Goal: Information Seeking & Learning: Find specific fact

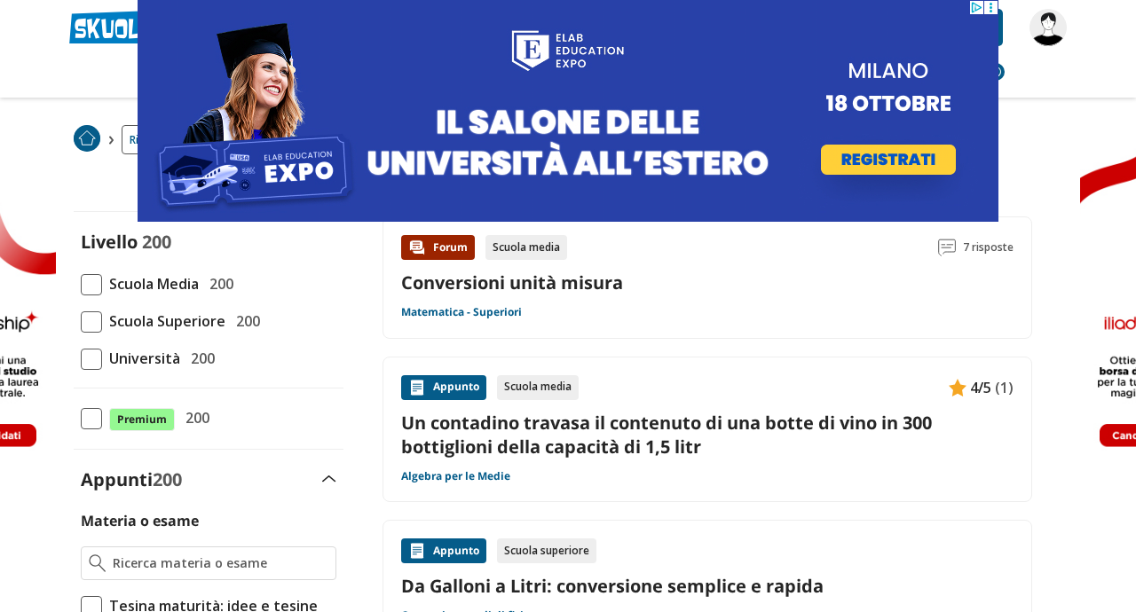
click at [464, 285] on link "Conversioni unità misura" at bounding box center [512, 283] width 222 height 24
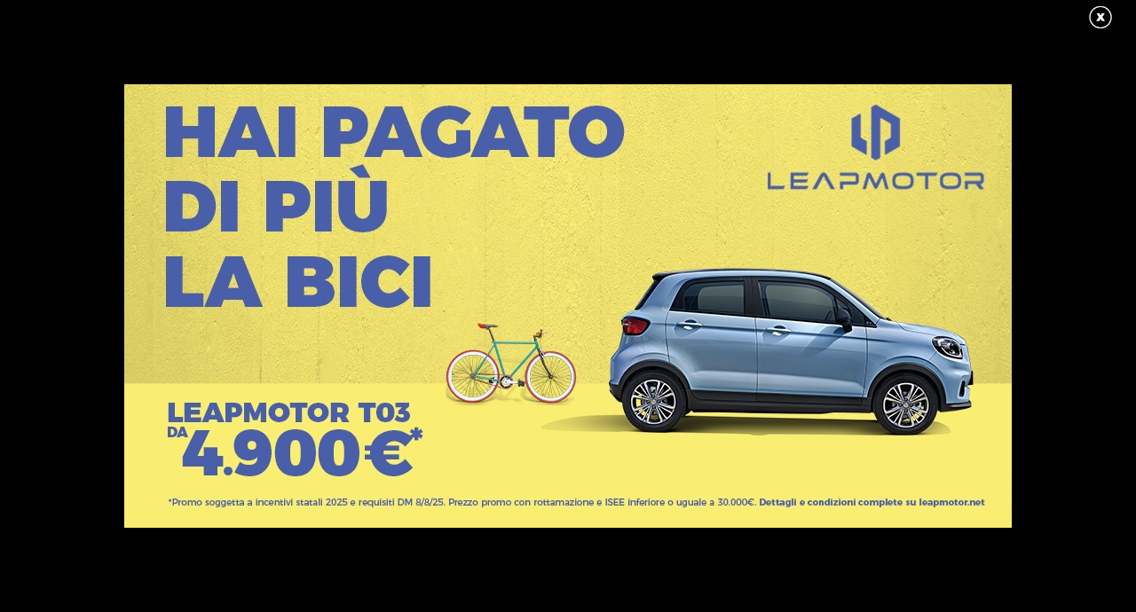
click at [1102, 20] on link at bounding box center [1109, 17] width 44 height 27
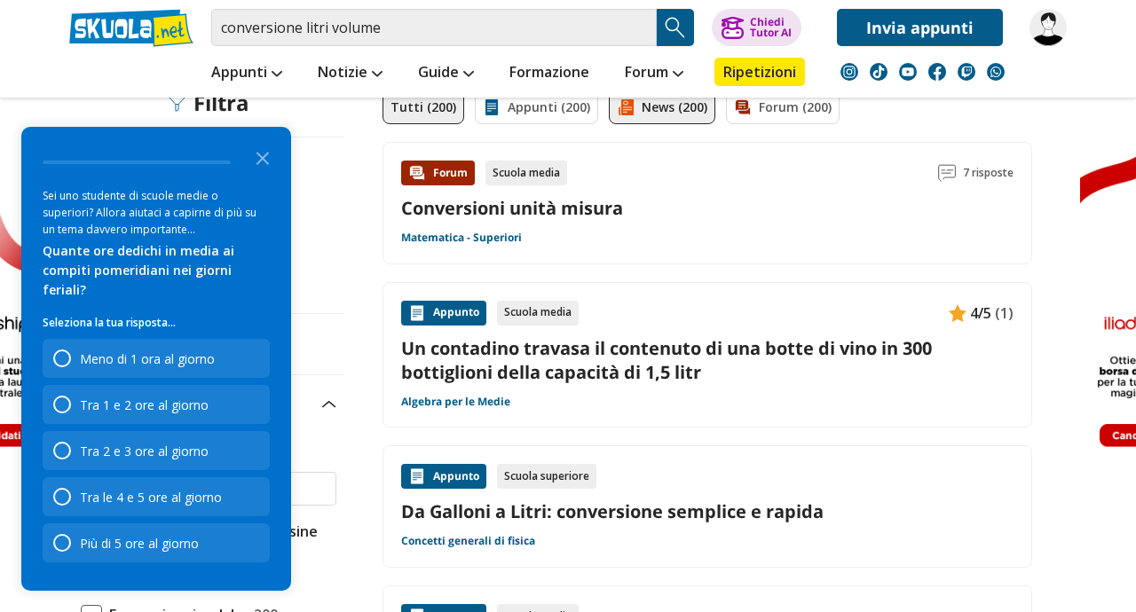
scroll to position [147, 0]
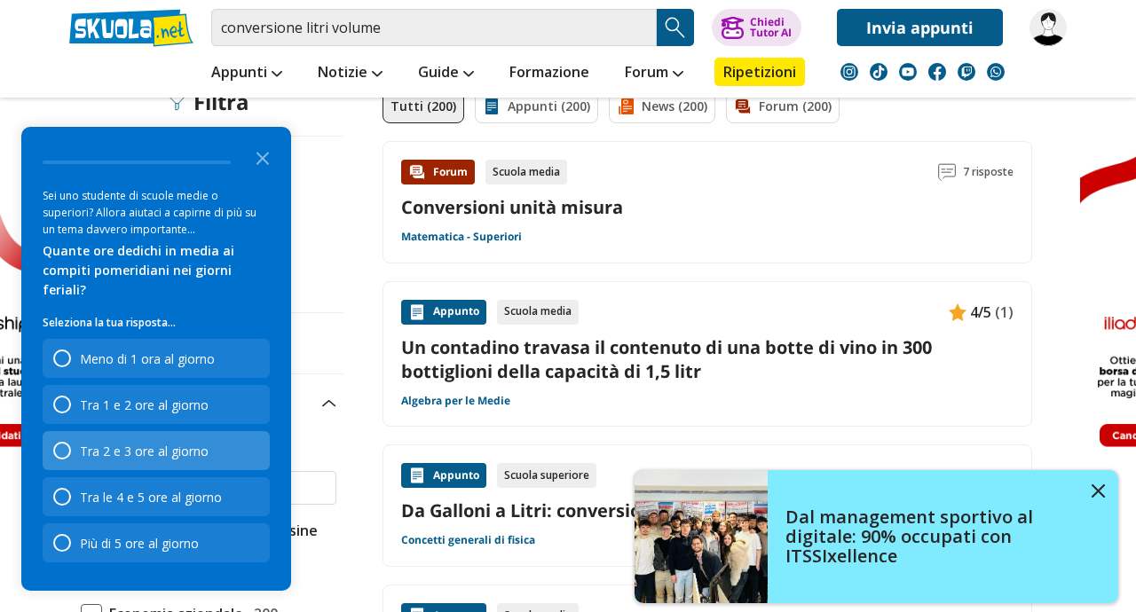
click at [152, 457] on div "Tra 2 e 3 ore al giorno" at bounding box center [144, 451] width 129 height 17
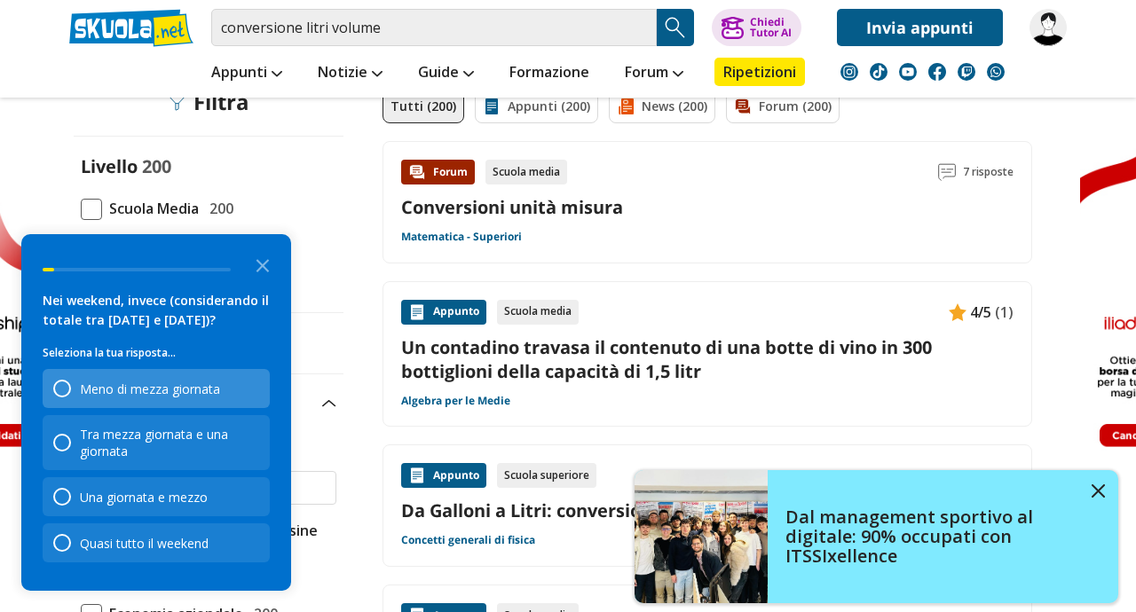
click at [157, 396] on div "Meno di mezza giornata" at bounding box center [150, 389] width 140 height 17
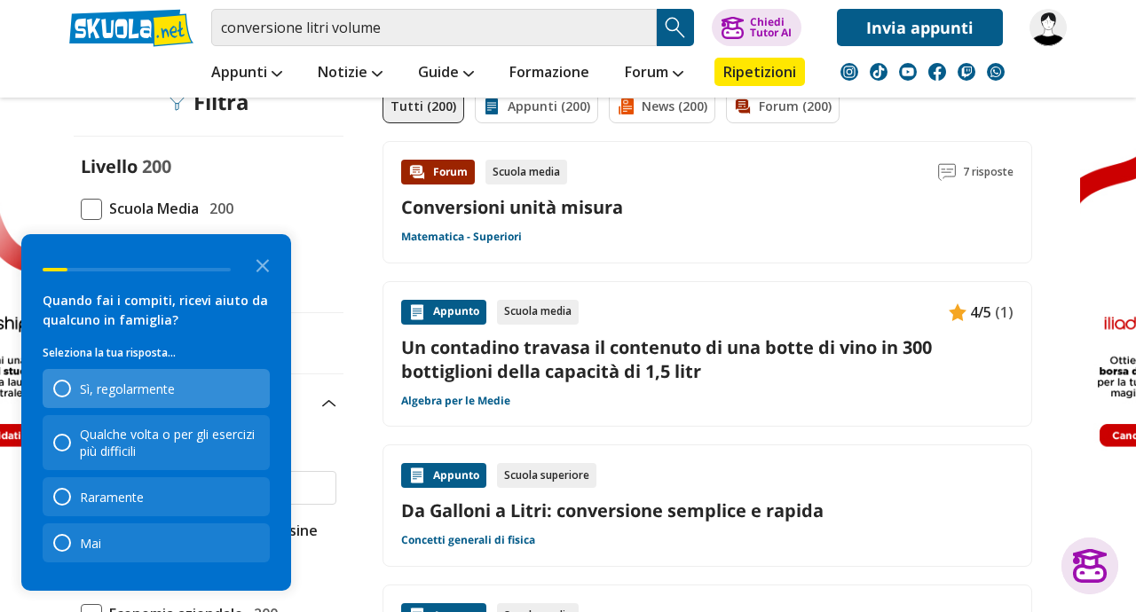
click at [145, 386] on div "Sì, regolarmente" at bounding box center [127, 389] width 95 height 17
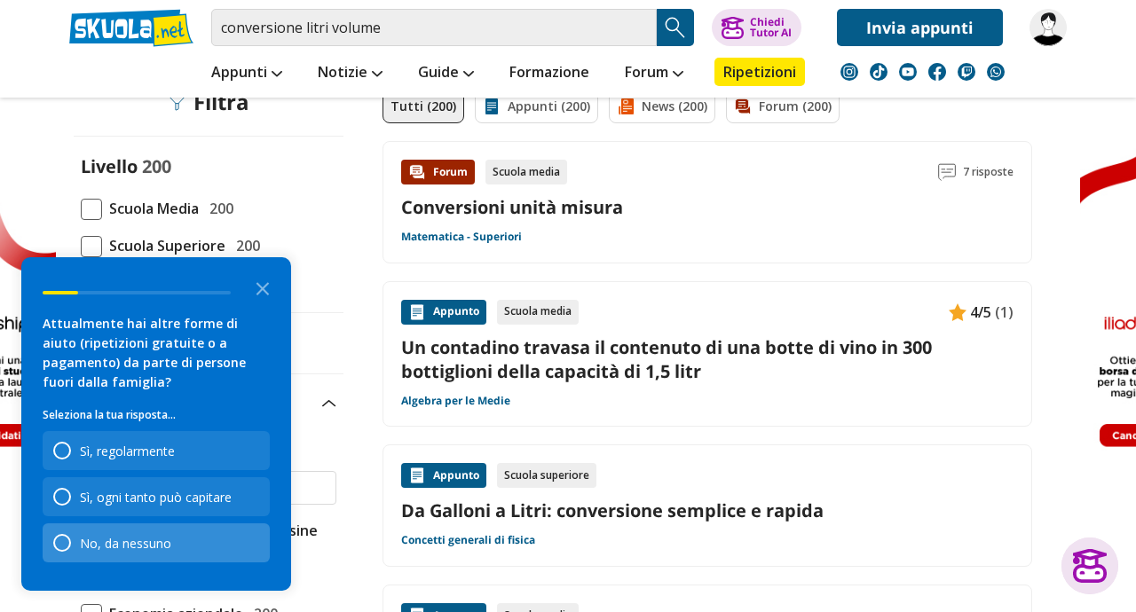
click at [113, 556] on div "No, da nessuno" at bounding box center [156, 543] width 227 height 39
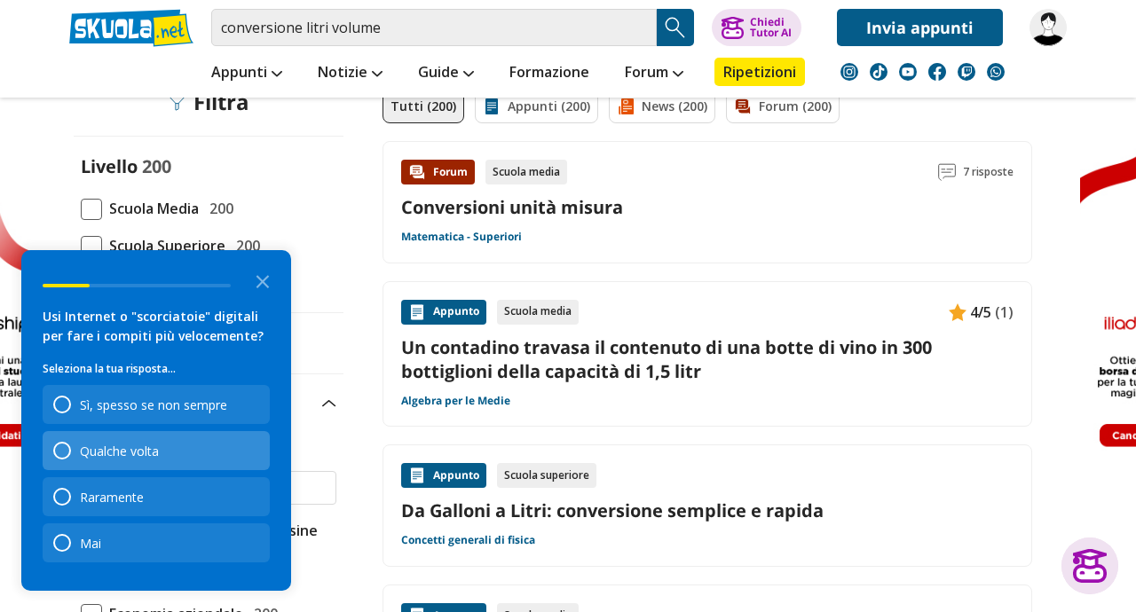
click at [124, 446] on div "Qualche volta" at bounding box center [119, 451] width 79 height 17
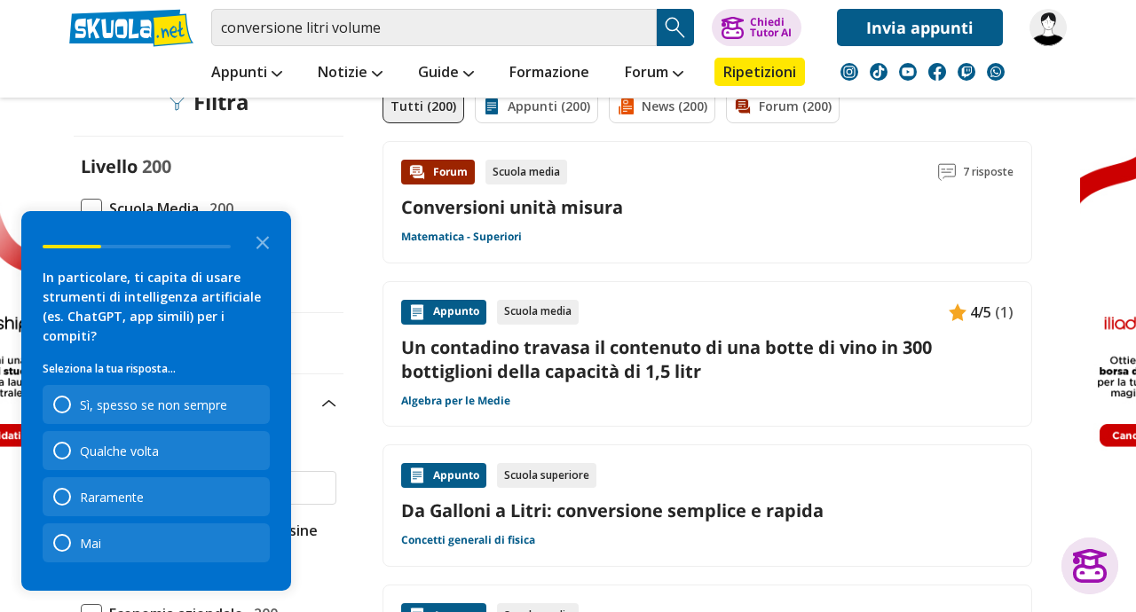
click at [124, 446] on div "Qualche volta" at bounding box center [119, 451] width 79 height 17
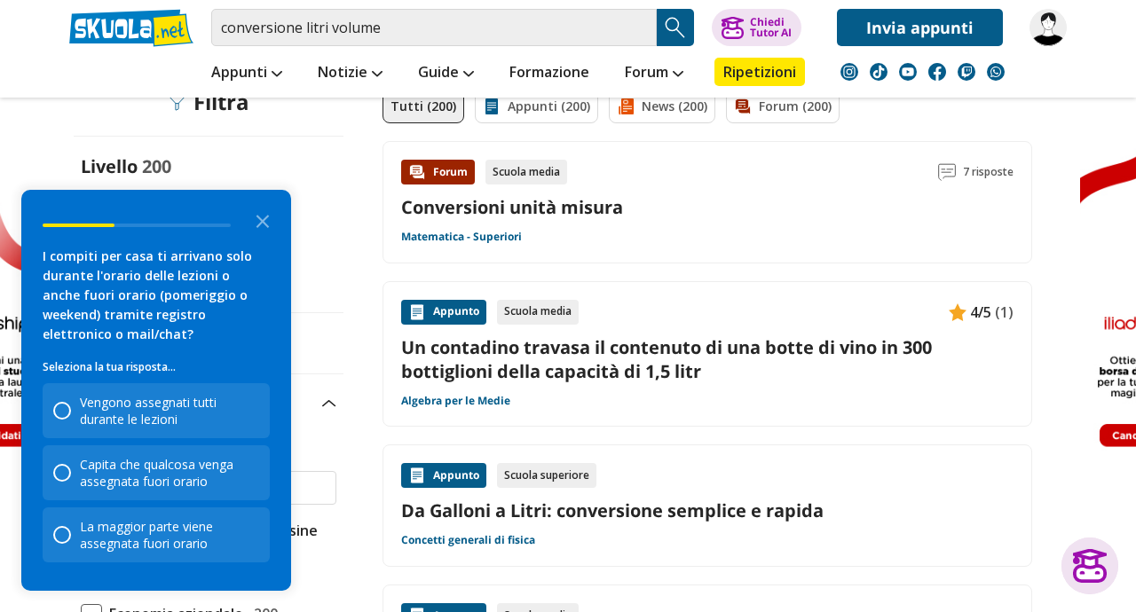
click at [124, 446] on div "Capita che qualcosa venga assegnata fuori orario" at bounding box center [156, 473] width 227 height 55
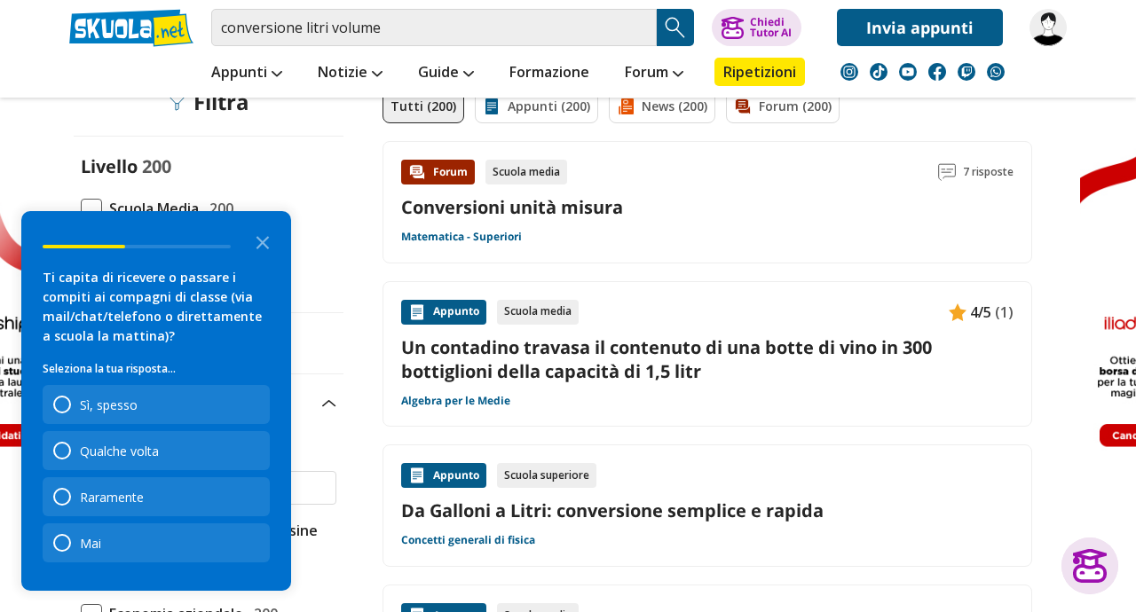
click at [124, 446] on div "Qualche volta" at bounding box center [119, 451] width 79 height 17
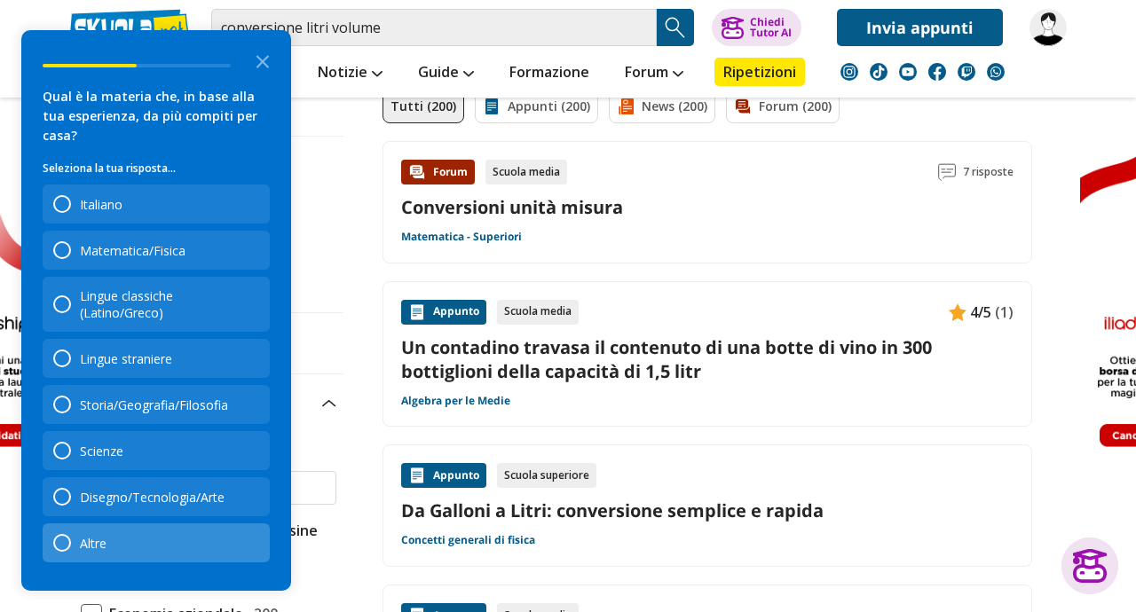
click at [110, 560] on div "Altre" at bounding box center [156, 543] width 227 height 39
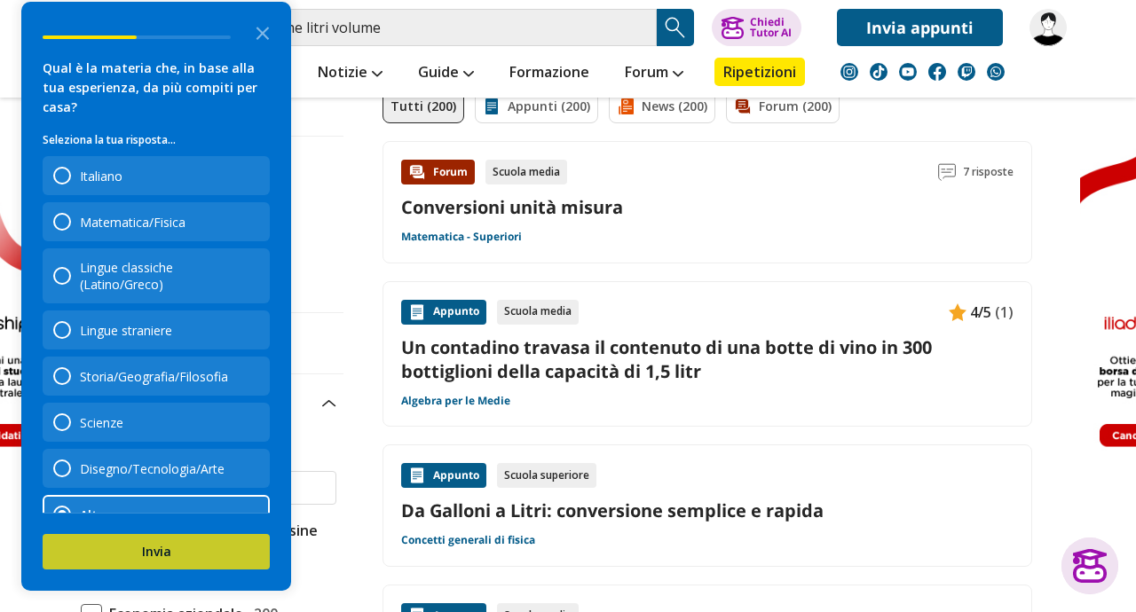
click at [117, 546] on button "Invia" at bounding box center [156, 551] width 227 height 35
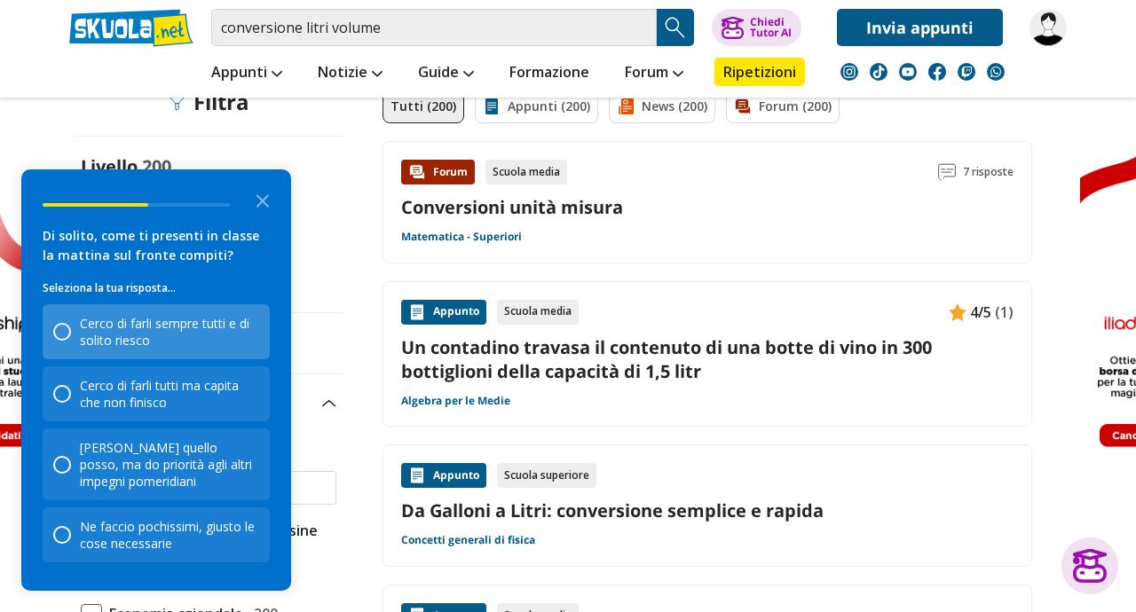
click at [135, 334] on div "Cerco di farli sempre tutti e di solito riesco" at bounding box center [169, 332] width 179 height 34
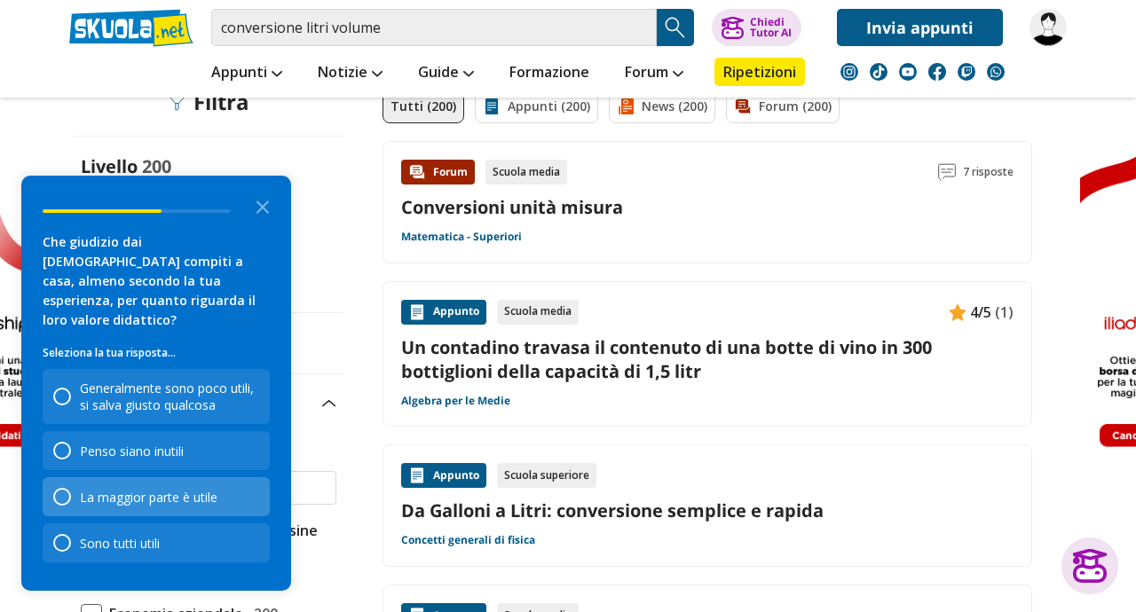
click at [179, 499] on div "La maggior parte è utile" at bounding box center [149, 497] width 138 height 17
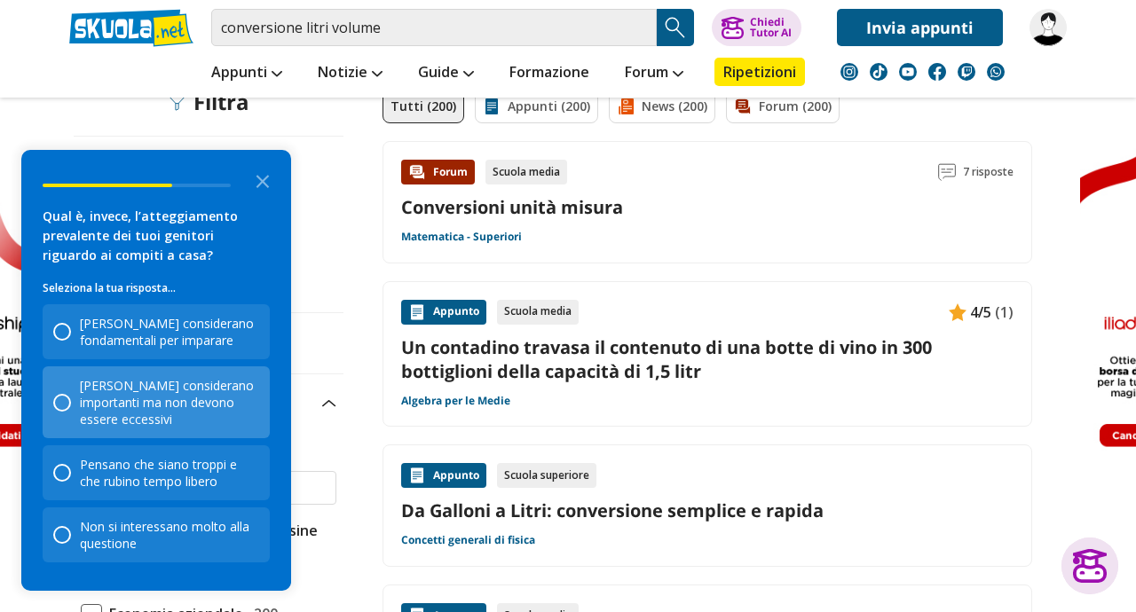
click at [124, 412] on div "Li considerano importanti ma non devono essere eccessivi" at bounding box center [169, 402] width 179 height 51
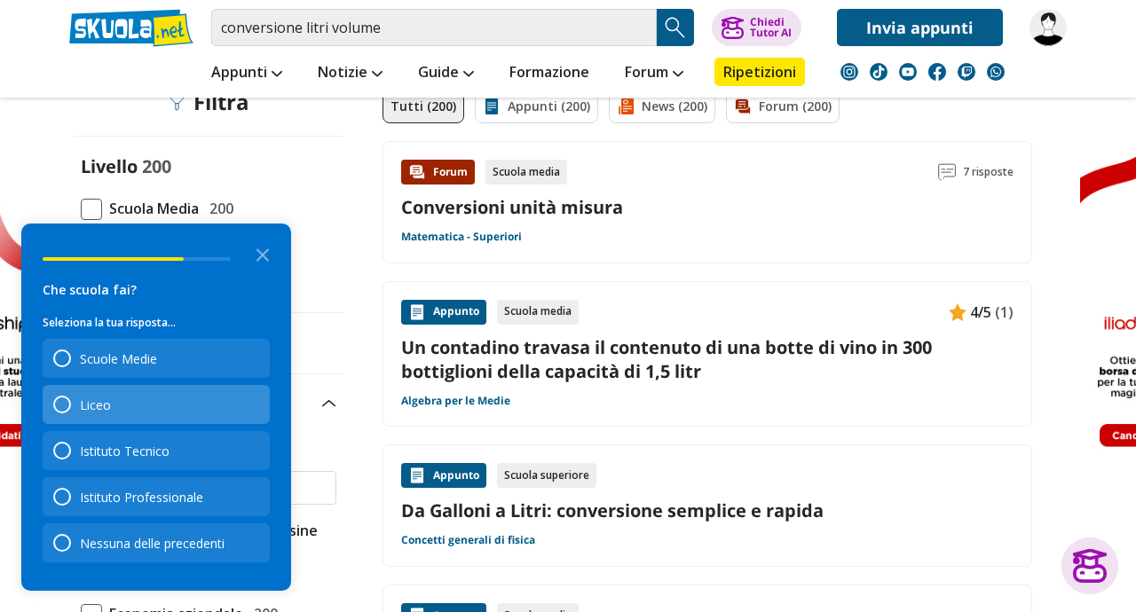
click at [99, 406] on div "Liceo" at bounding box center [95, 405] width 31 height 17
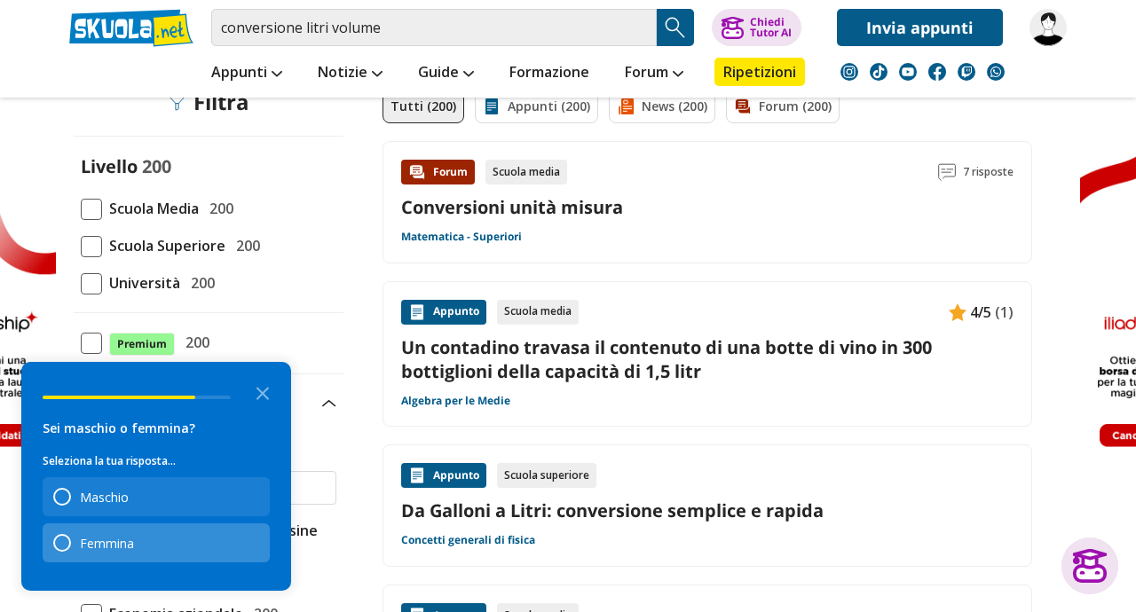
click at [105, 558] on div "Femmina" at bounding box center [156, 543] width 227 height 39
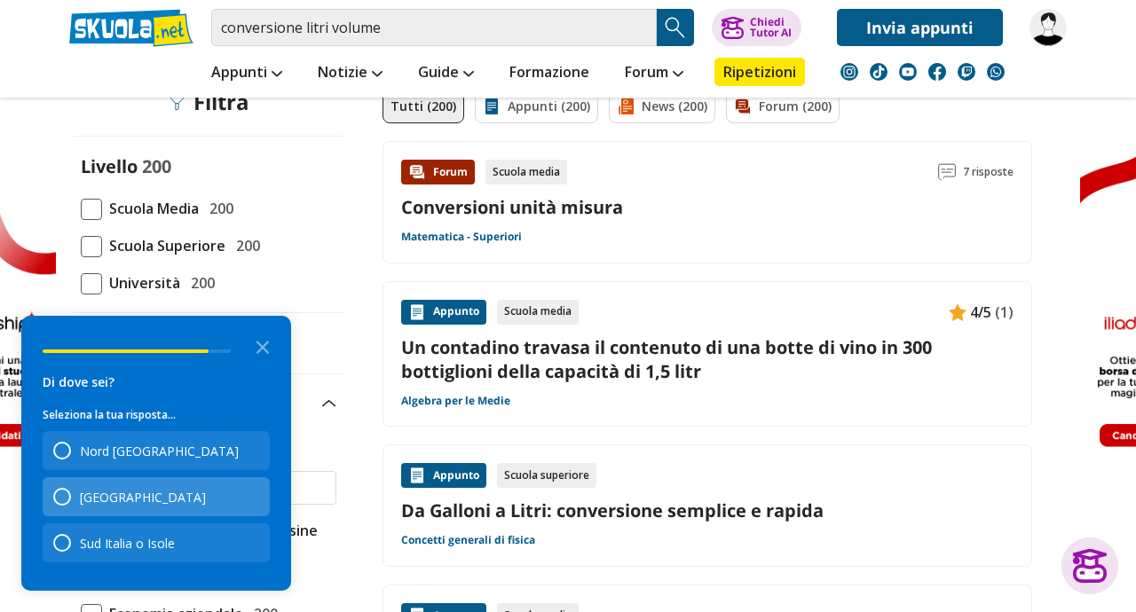
click at [98, 497] on div "Centro Italia" at bounding box center [143, 497] width 126 height 17
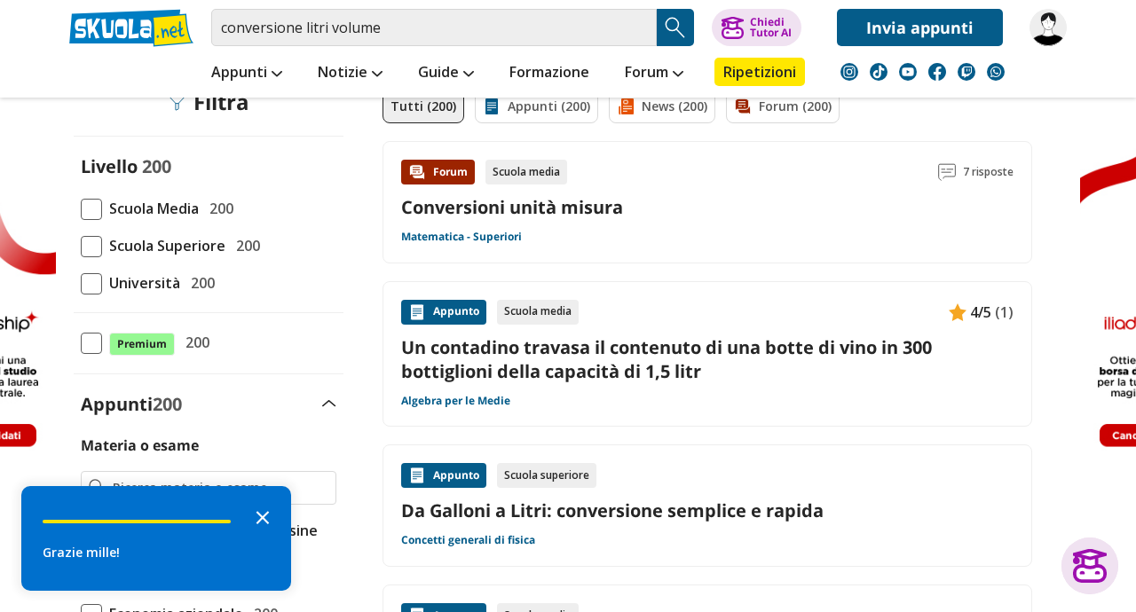
click at [258, 518] on icon "Close the survey" at bounding box center [262, 516] width 35 height 35
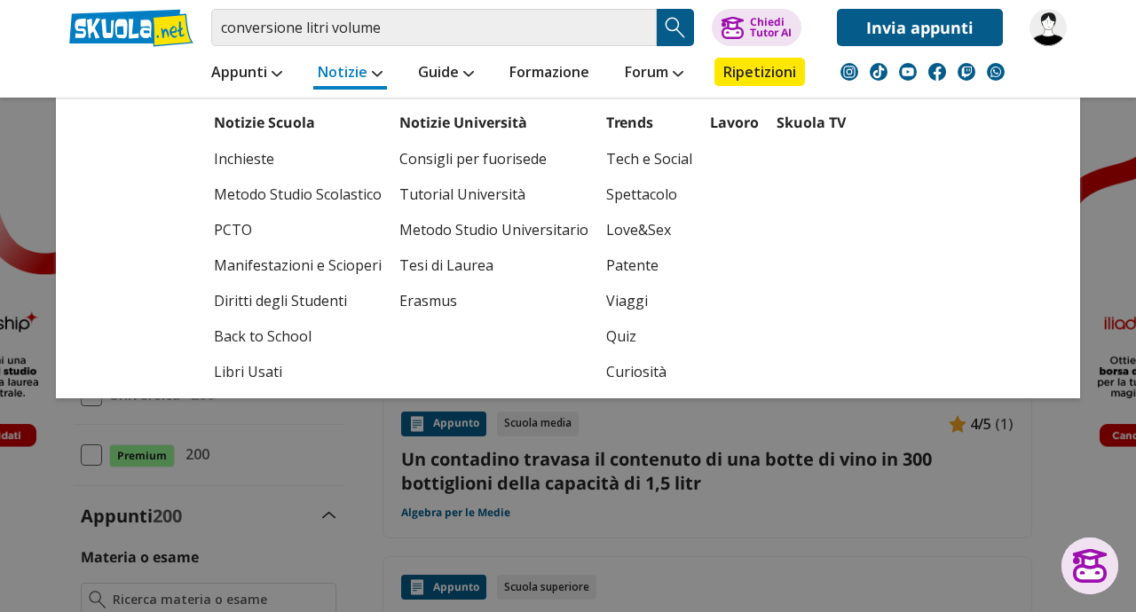
scroll to position [0, 0]
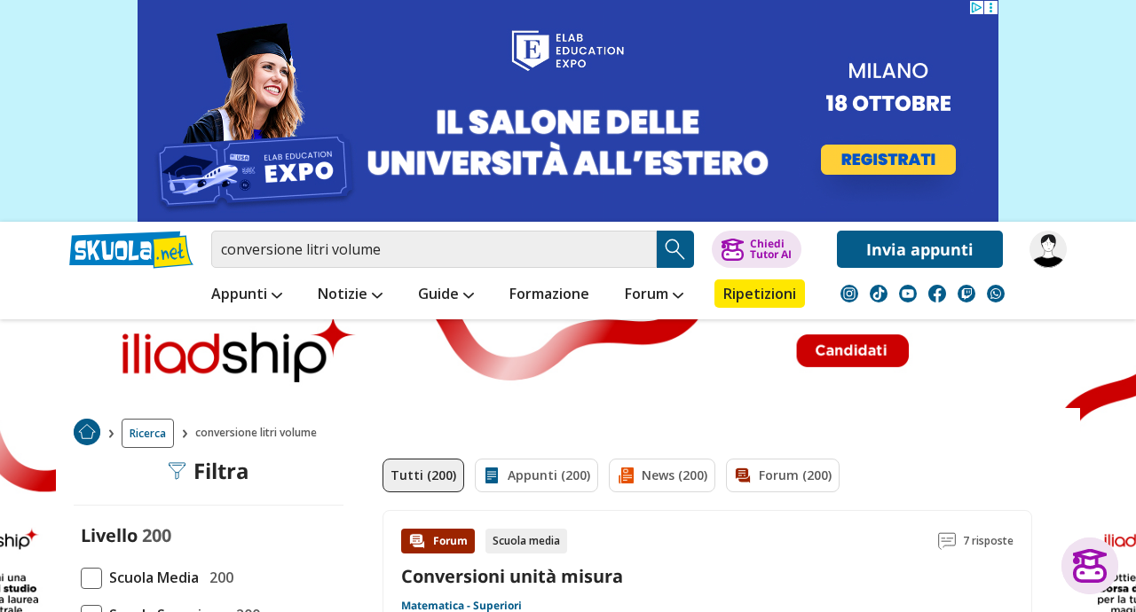
click at [675, 243] on img "Search Button" at bounding box center [675, 249] width 27 height 27
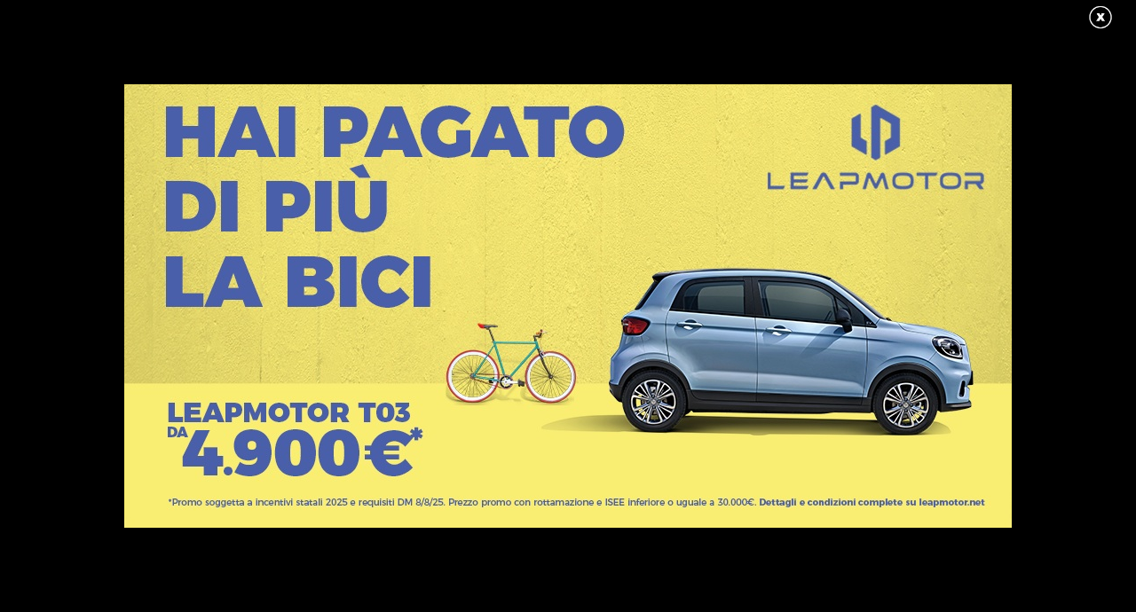
click at [1100, 18] on link at bounding box center [1109, 17] width 44 height 27
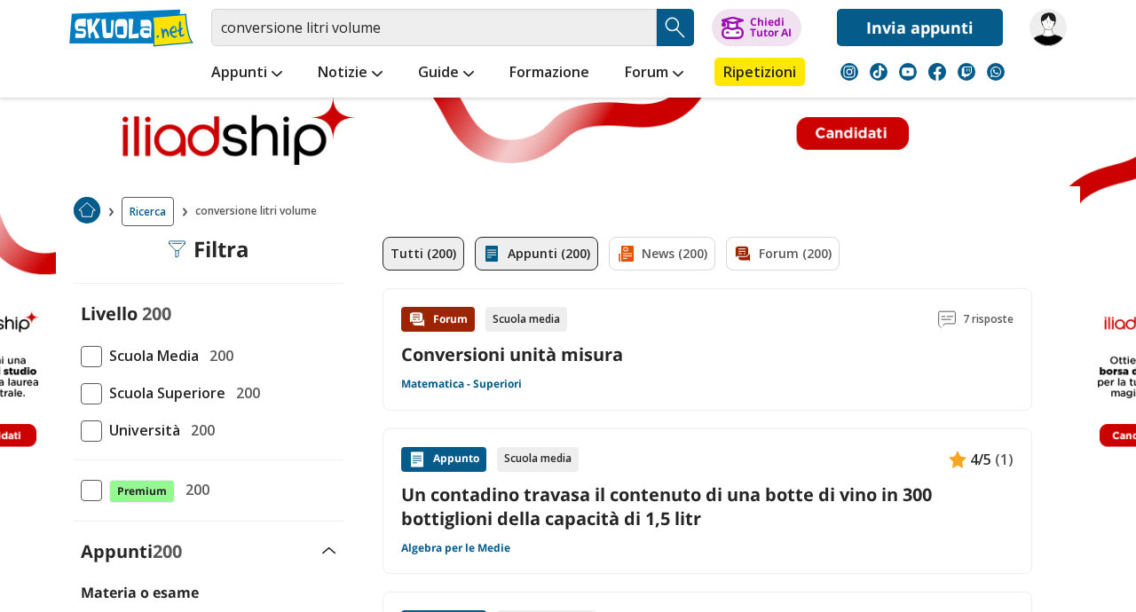
click at [542, 256] on link "Appunti (200)" at bounding box center [536, 254] width 123 height 34
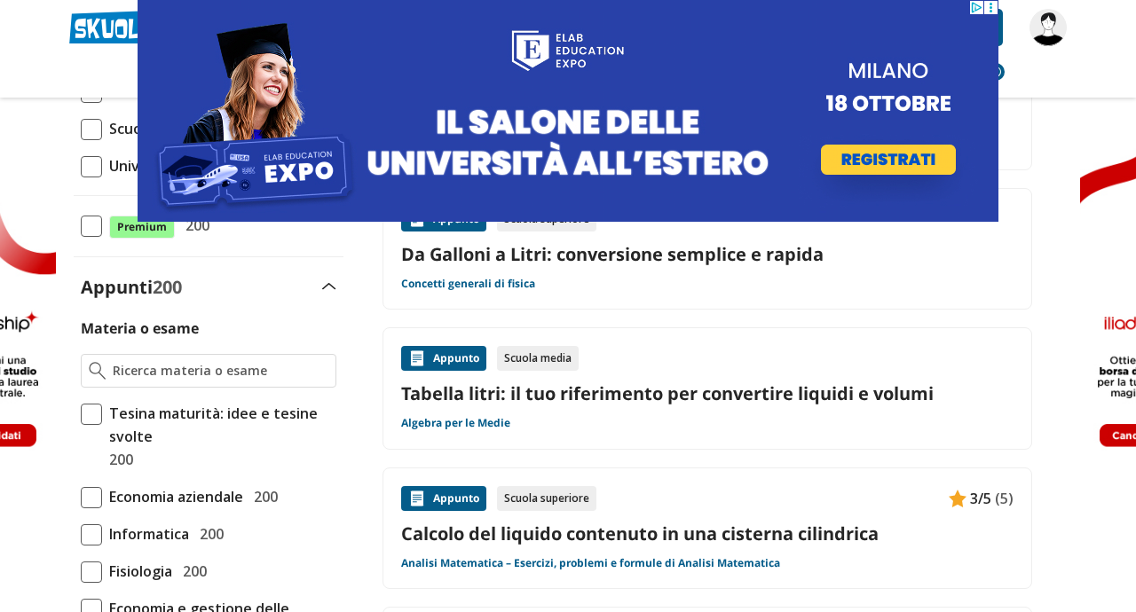
click at [706, 396] on link "Tabella litri: il tuo riferimento per convertire liquidi e volumi" at bounding box center [707, 394] width 612 height 24
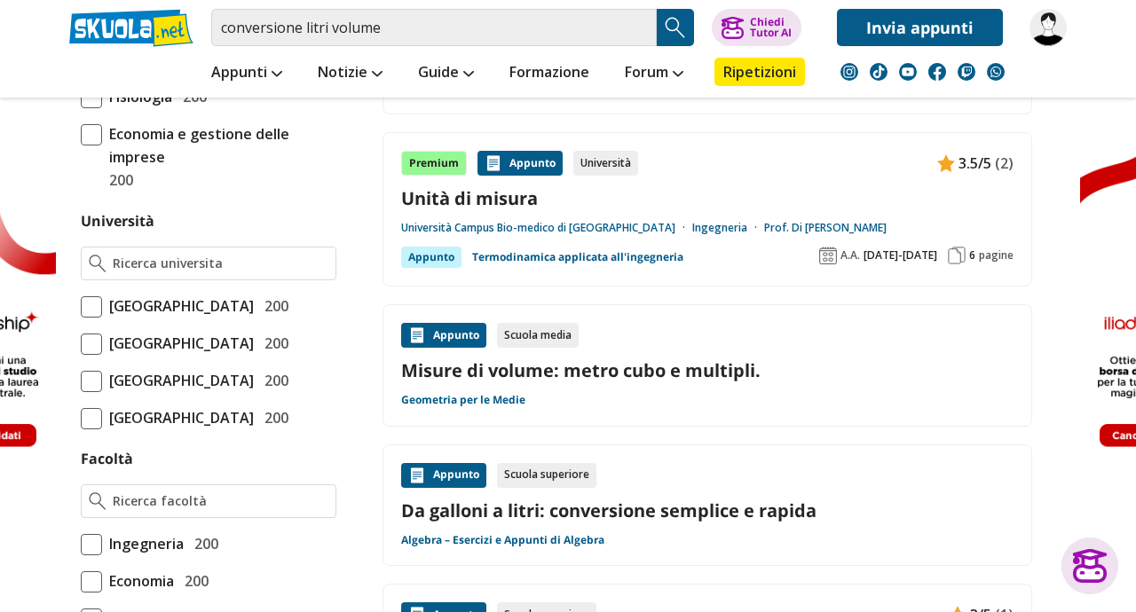
scroll to position [755, 0]
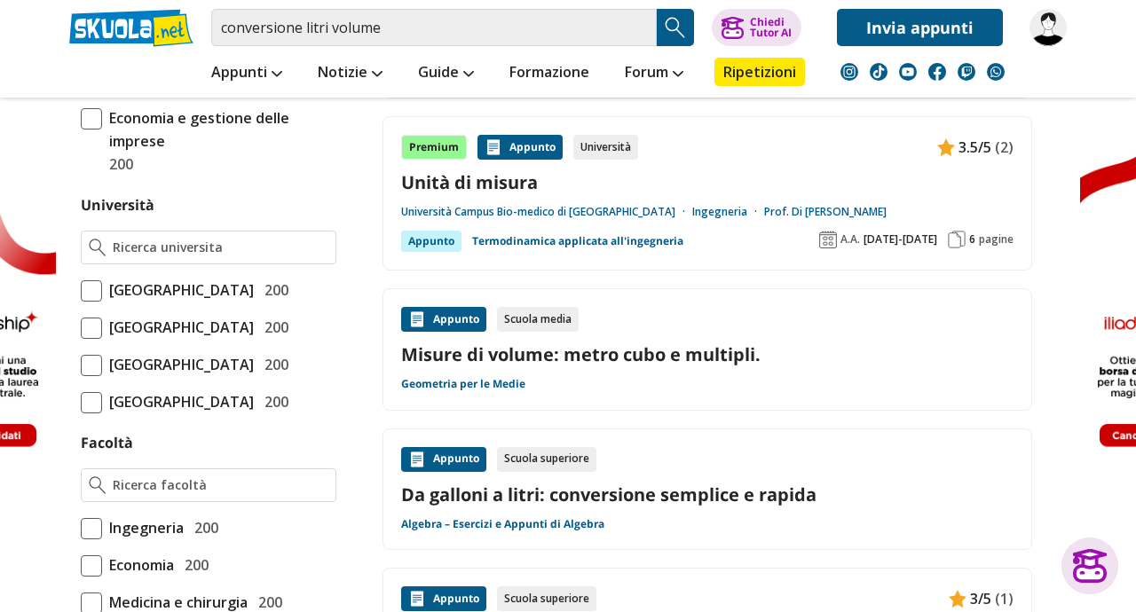
click at [526, 351] on link "Misure di volume: metro cubo e multipli." at bounding box center [707, 355] width 612 height 24
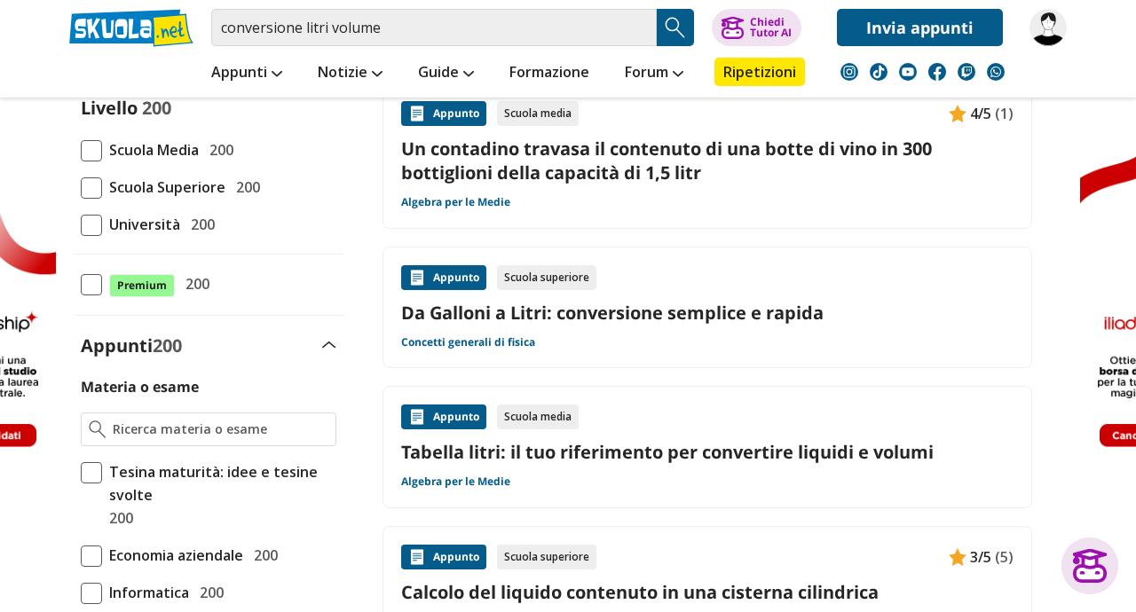
scroll to position [0, 0]
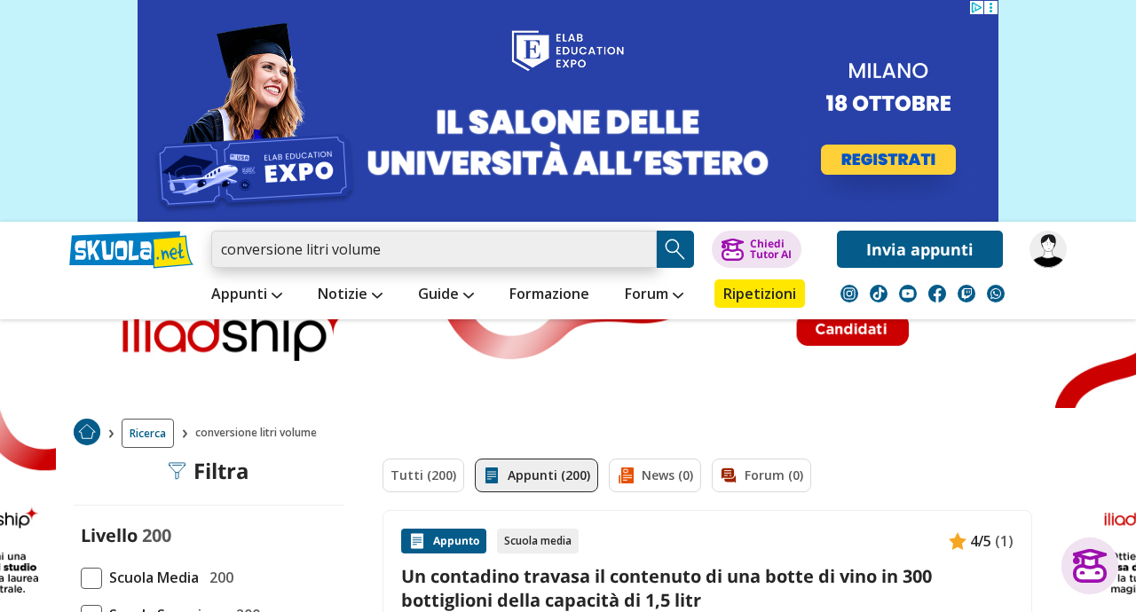
drag, startPoint x: 412, startPoint y: 252, endPoint x: 218, endPoint y: 248, distance: 193.5
click at [218, 248] on input "conversione litri volume" at bounding box center [434, 249] width 446 height 37
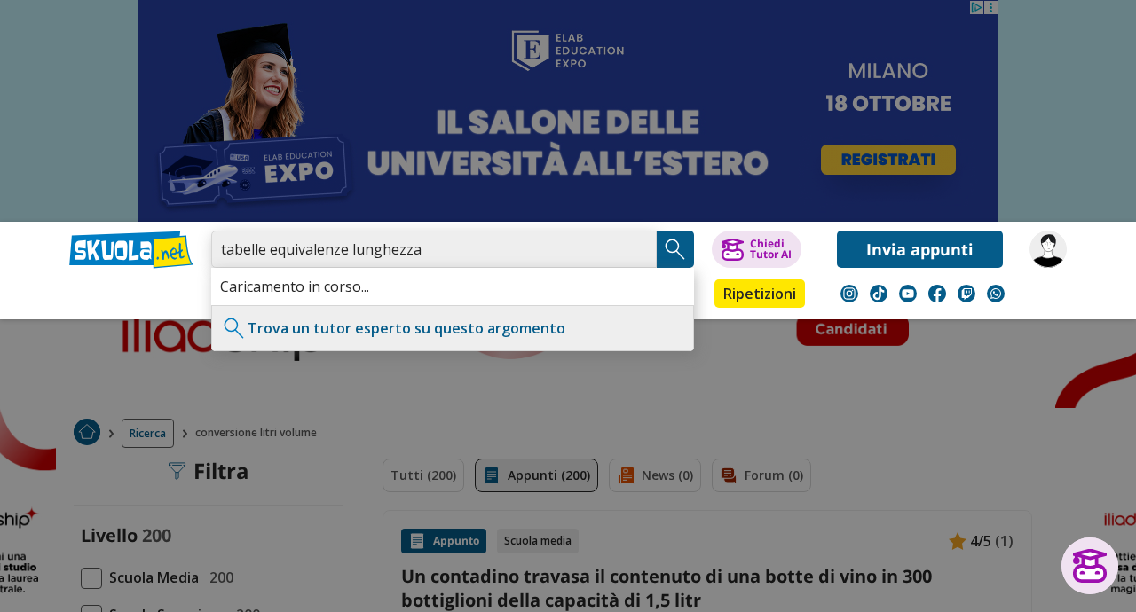
type input "tabelle equivalenze lunghezza"
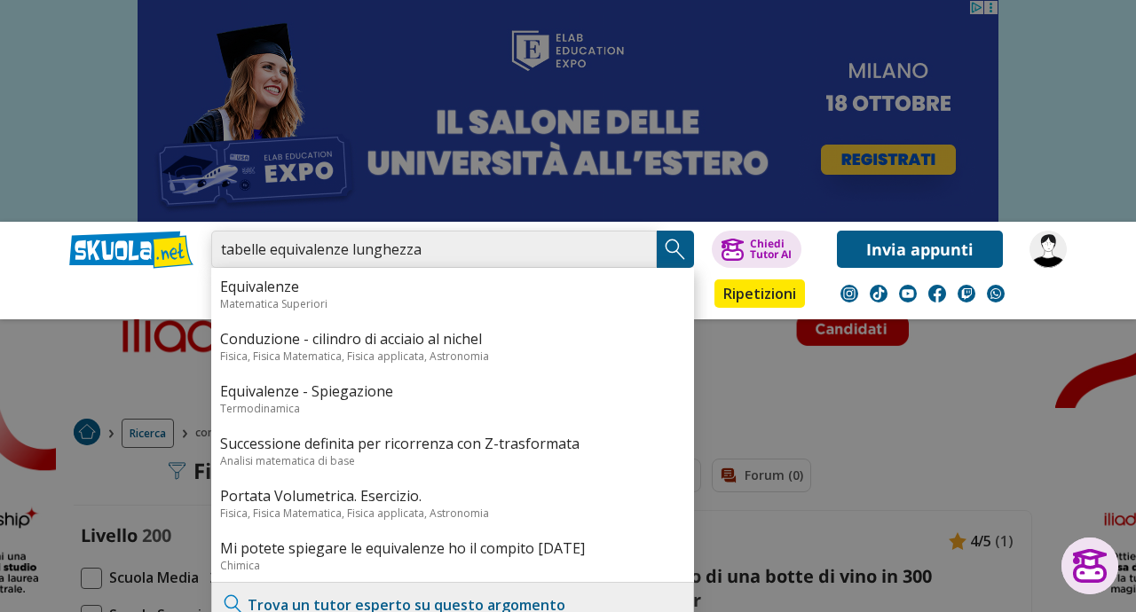
click at [633, 256] on input "tabelle equivalenze lunghezza" at bounding box center [434, 249] width 446 height 37
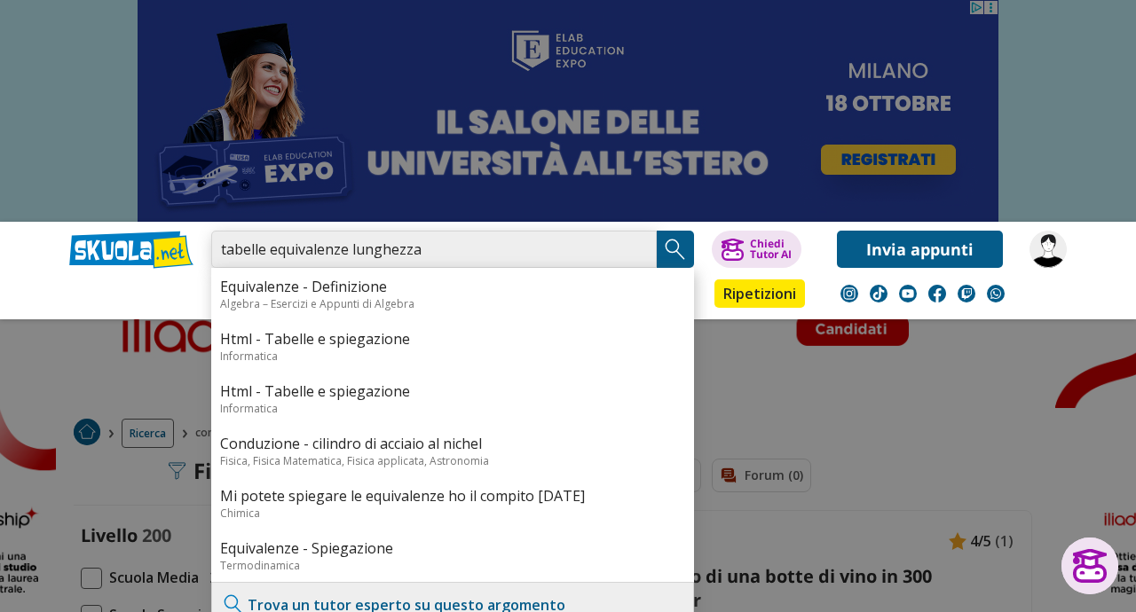
click at [635, 251] on input "tabelle equivalenze lunghezza" at bounding box center [434, 249] width 446 height 37
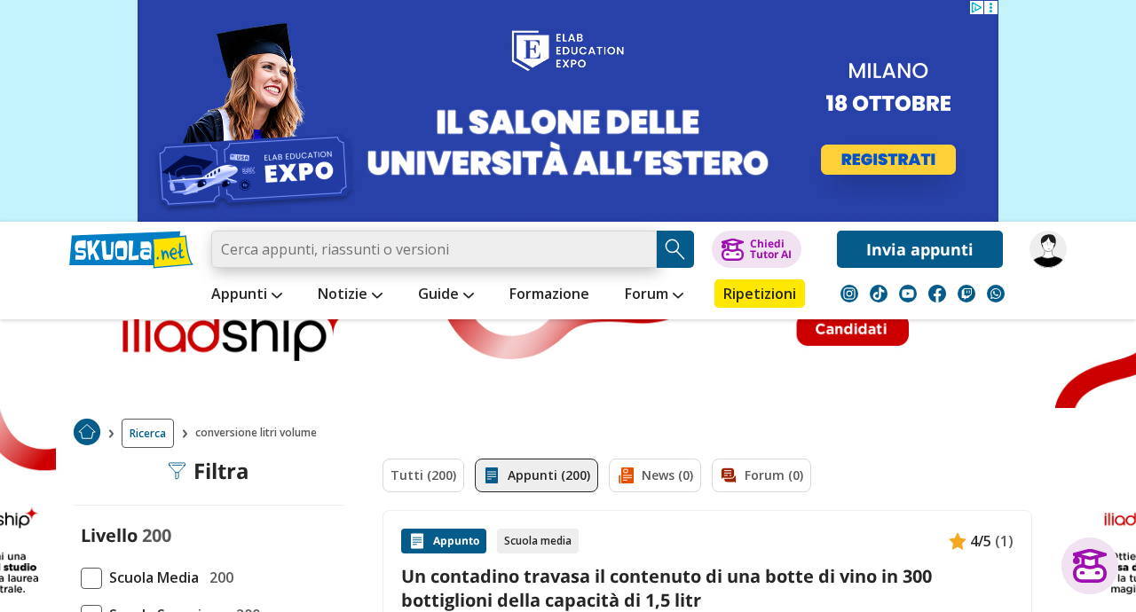
click at [467, 258] on input "search" at bounding box center [434, 249] width 446 height 37
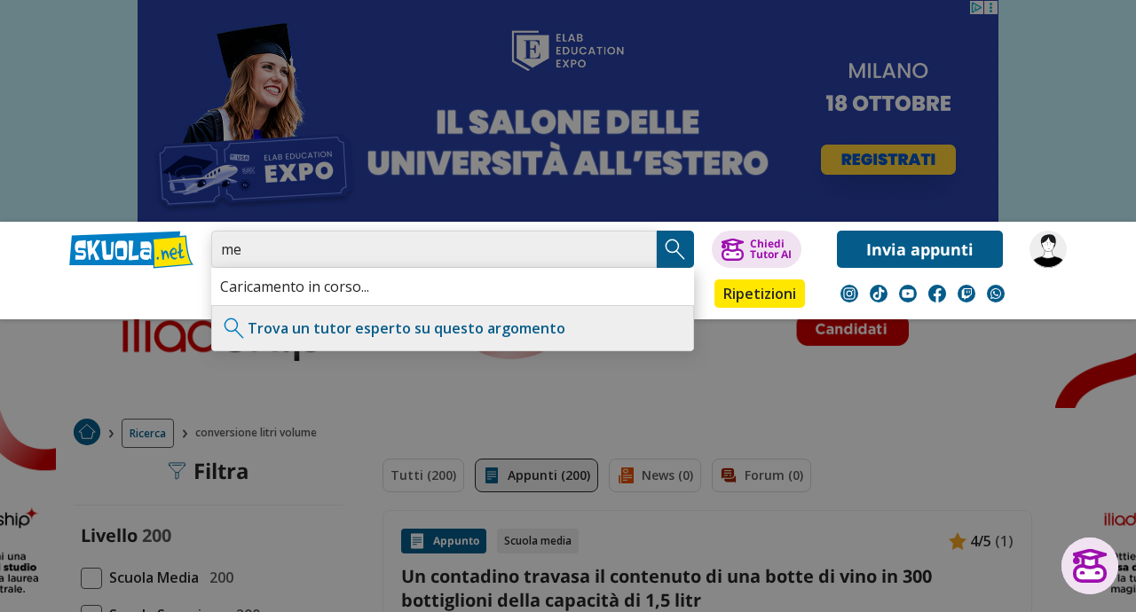
type input "m"
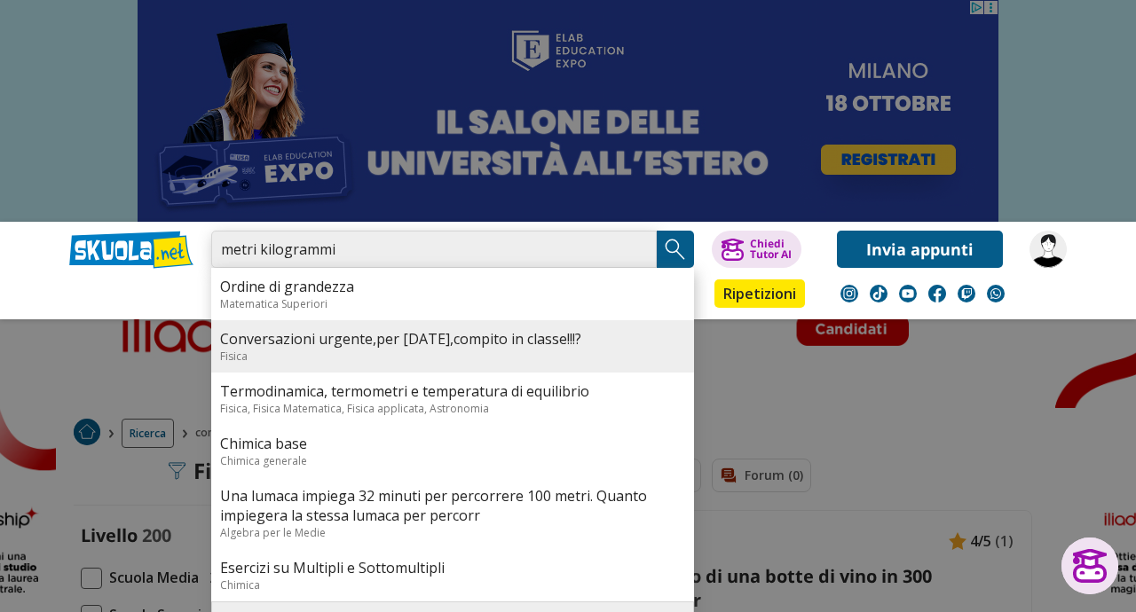
type input "metri kilogrammi"
click at [448, 346] on link "Conversazioni urgente,per domani,compito in classe!!!?" at bounding box center [452, 339] width 465 height 20
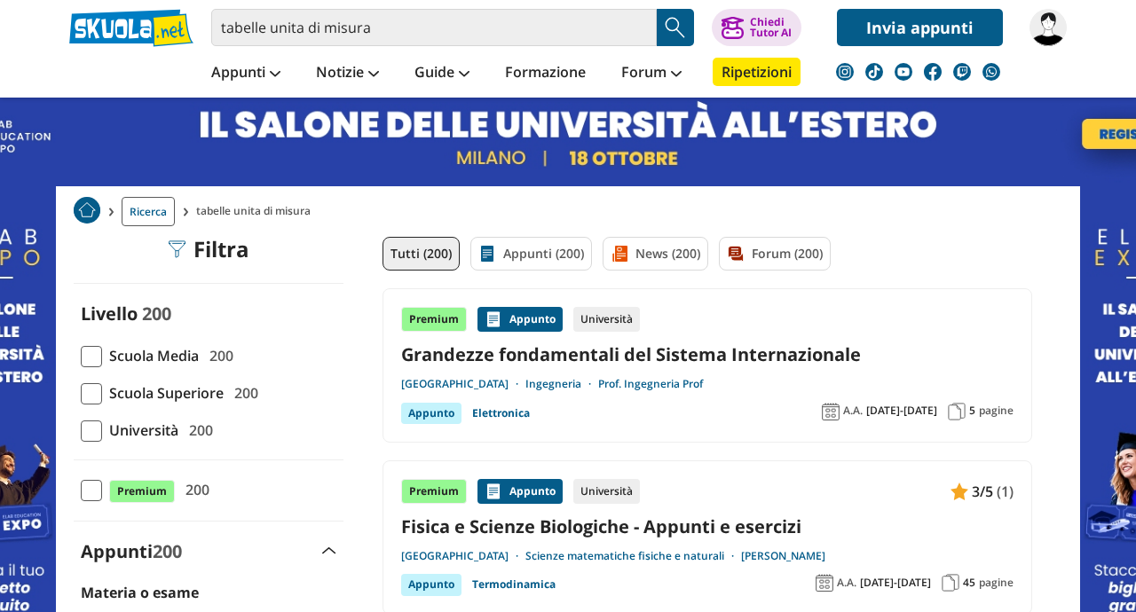
click at [518, 355] on link "Grandezze fondamentali del Sistema Internazionale" at bounding box center [707, 355] width 612 height 24
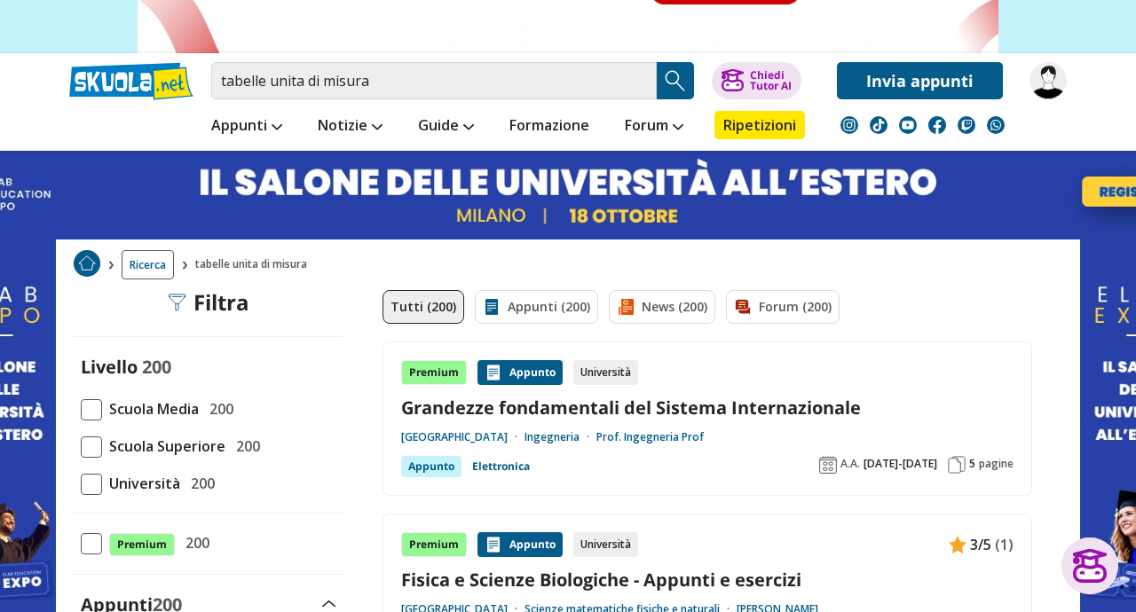
scroll to position [170, 0]
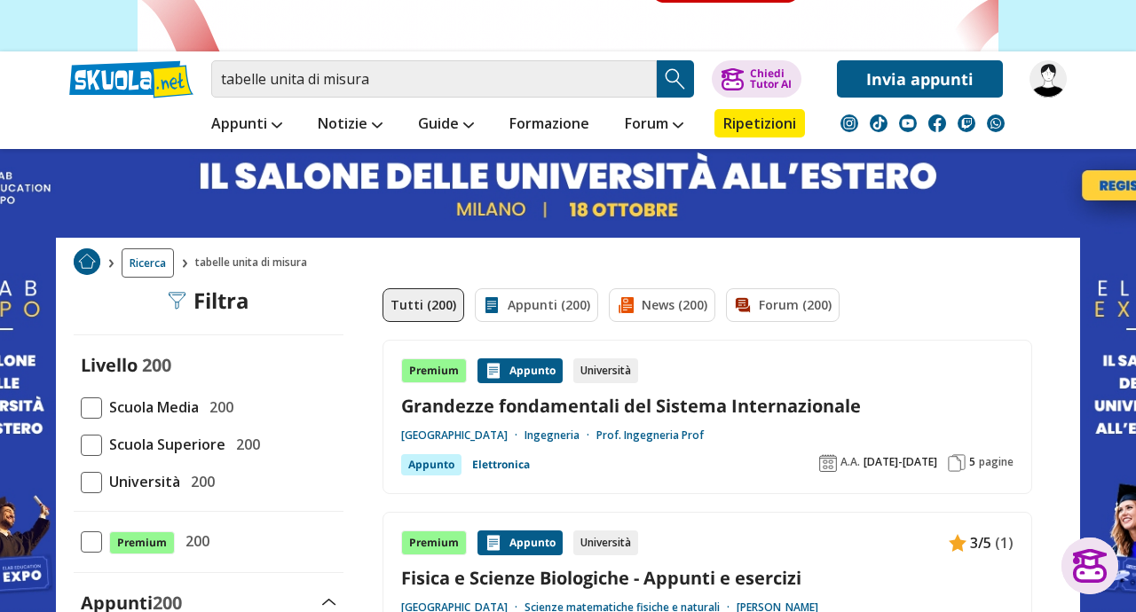
click at [94, 407] on span at bounding box center [91, 408] width 21 height 21
click at [81, 407] on input "Scuola Media 200" at bounding box center [81, 407] width 0 height 0
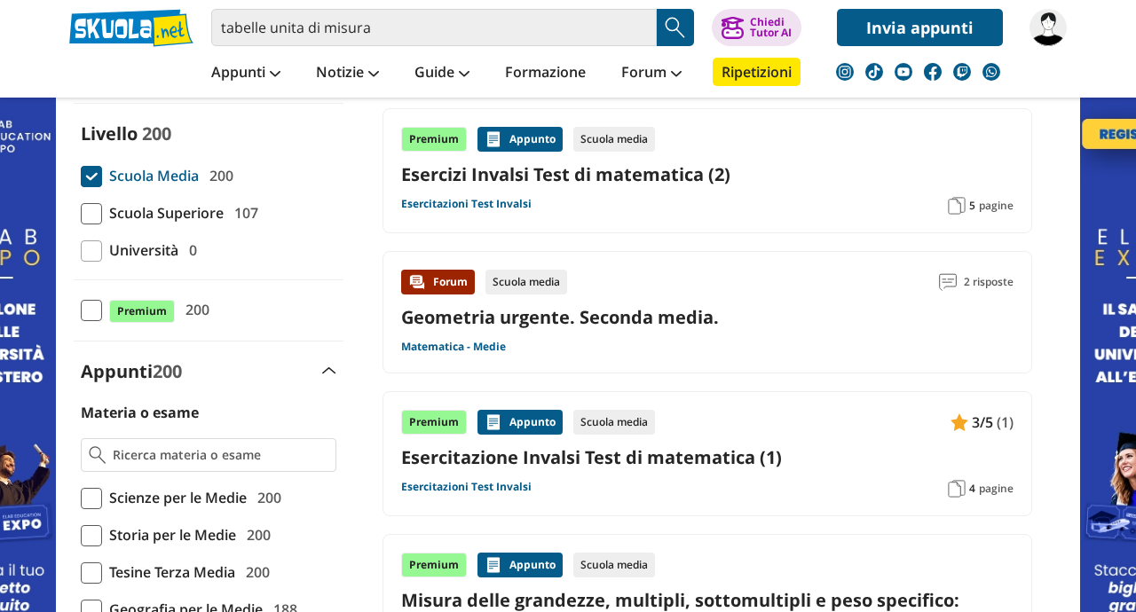
click at [605, 318] on link "Geometria urgente. Seconda media." at bounding box center [560, 317] width 318 height 24
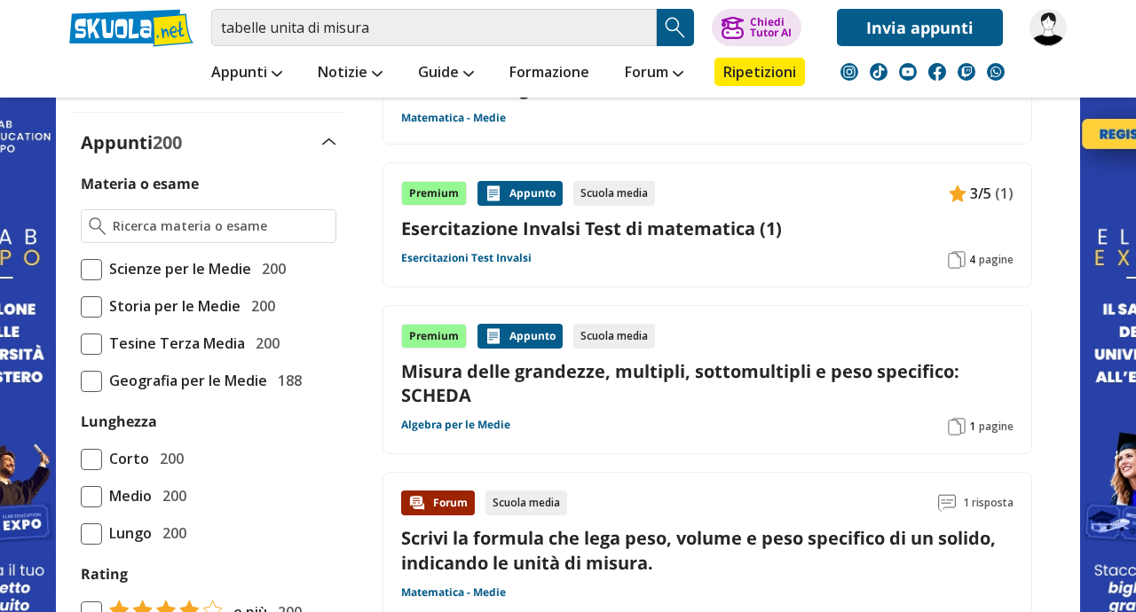
scroll to position [425, 0]
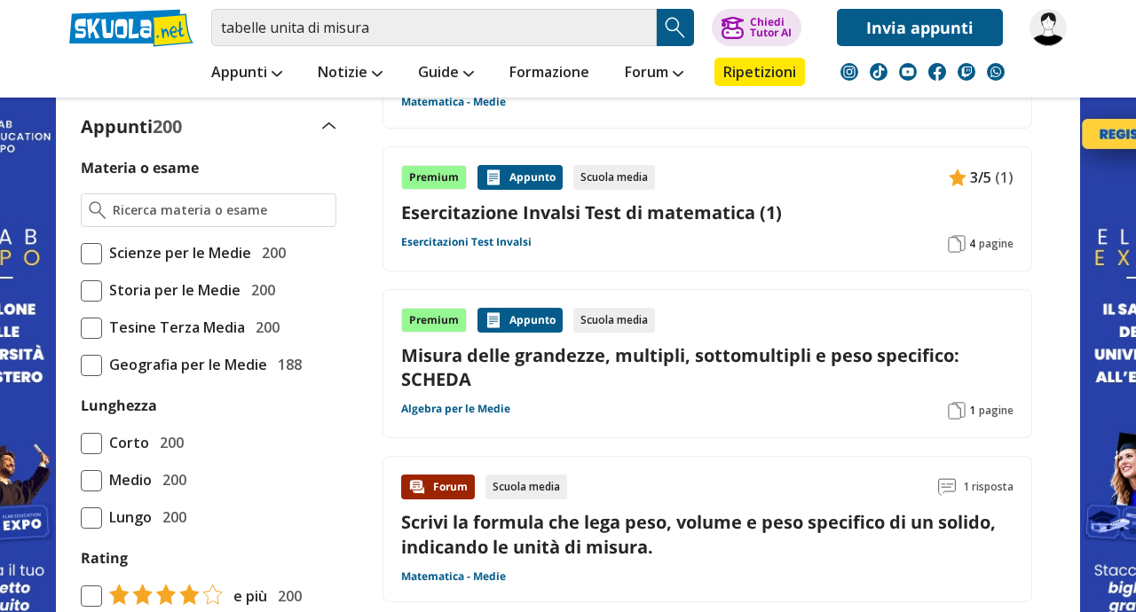
click at [583, 358] on link "Misura delle grandezze, multipli, sottomultipli e peso specifico: SCHEDA" at bounding box center [707, 367] width 612 height 48
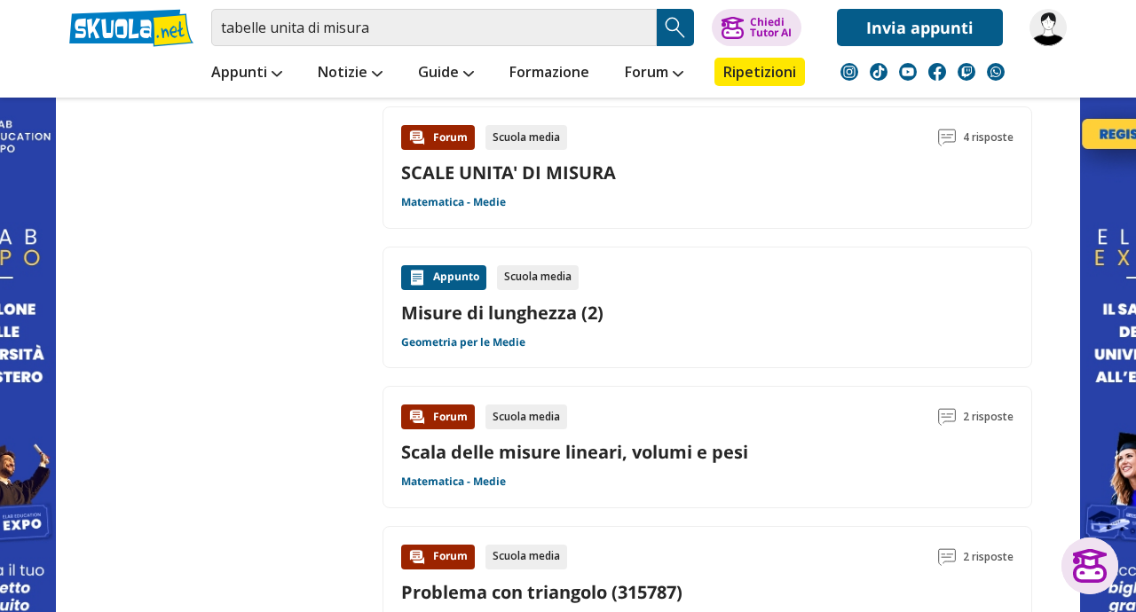
scroll to position [1218, 0]
click at [522, 455] on link "Scala delle misure lineari, volumi e pesi" at bounding box center [574, 453] width 347 height 24
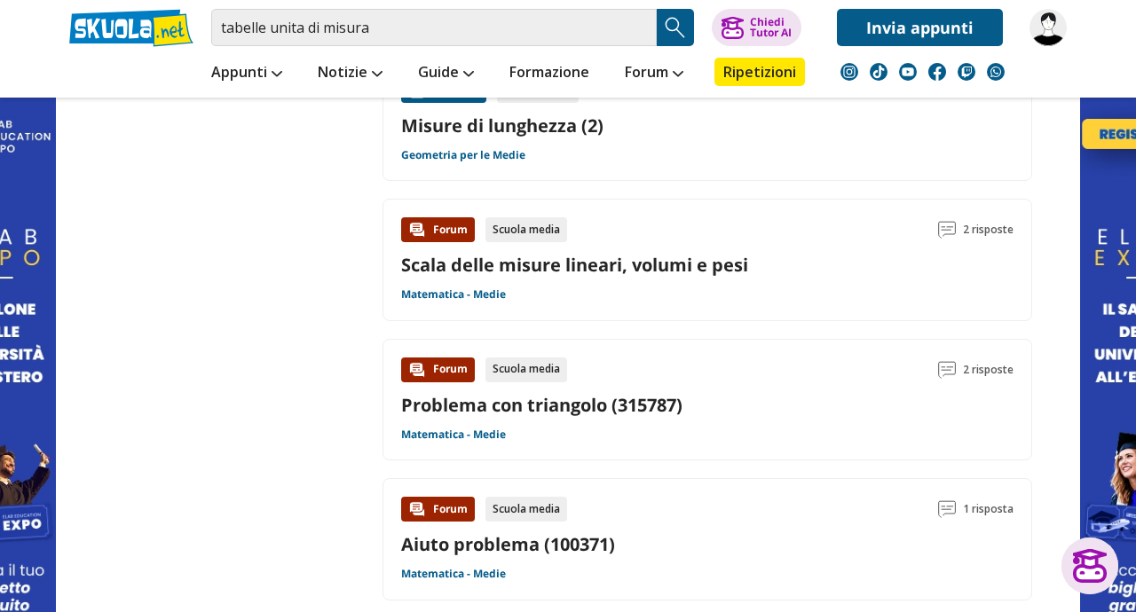
scroll to position [1408, 0]
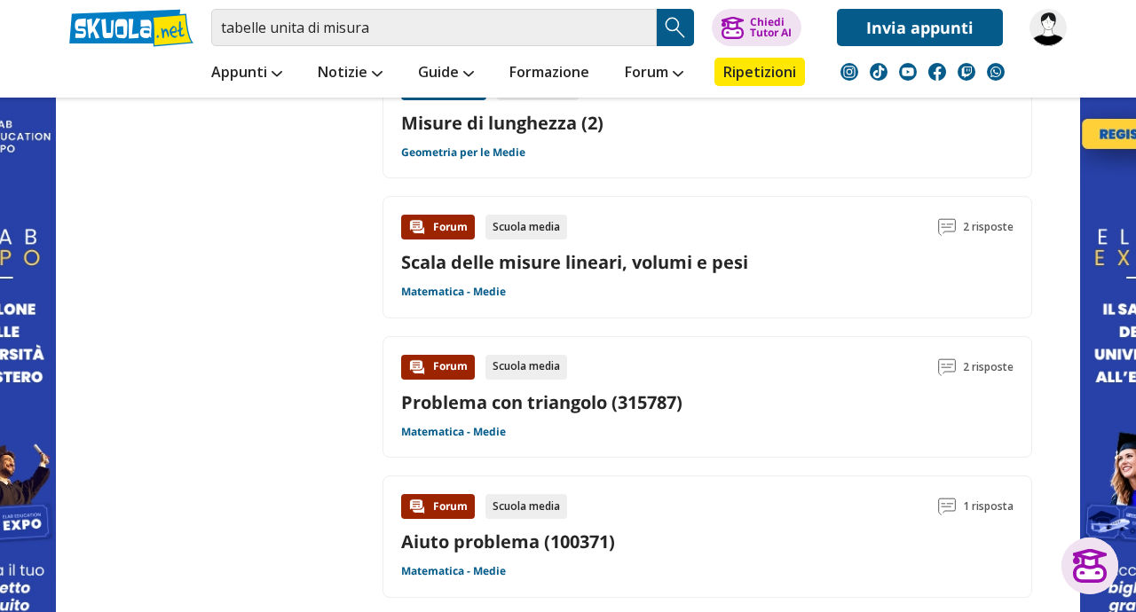
click at [512, 264] on link "Scala delle misure lineari, volumi e pesi" at bounding box center [574, 262] width 347 height 24
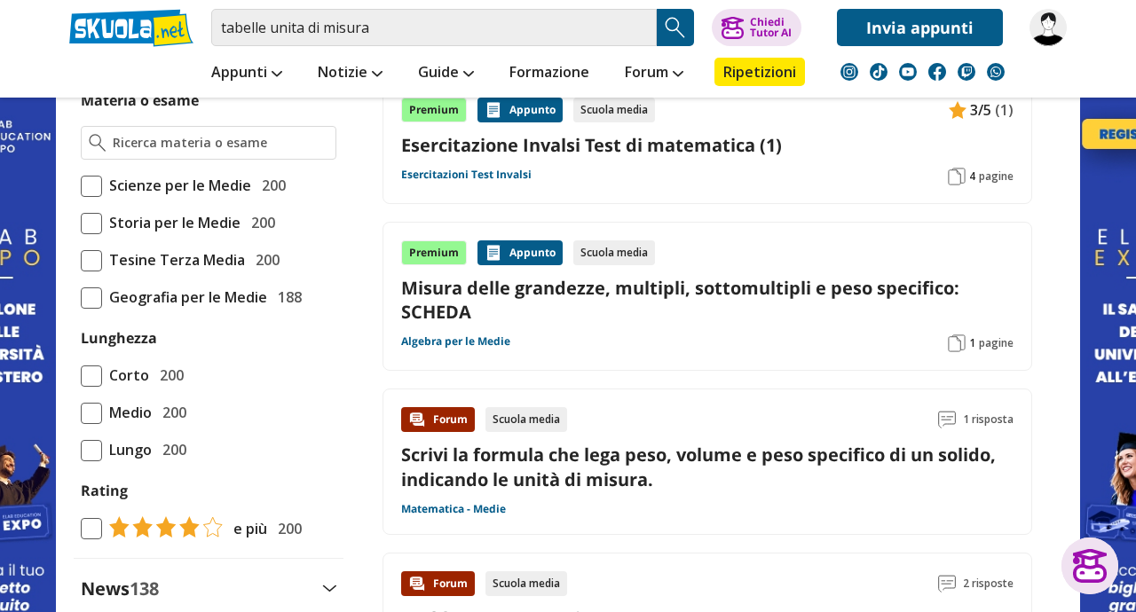
scroll to position [0, 0]
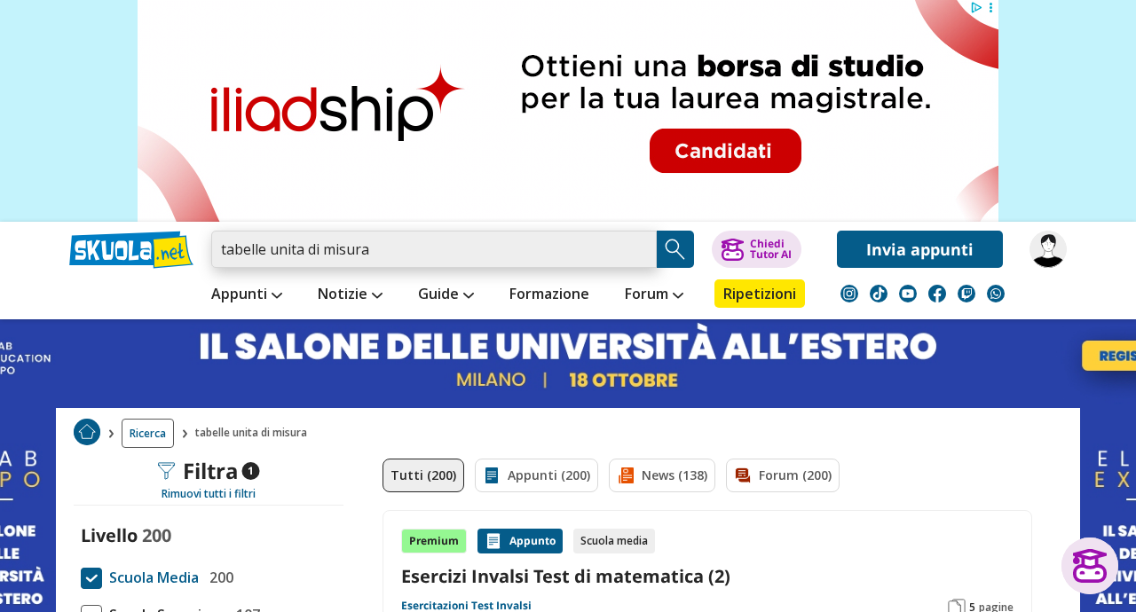
click at [635, 250] on input "tabelle unita di misura" at bounding box center [434, 249] width 446 height 37
click at [398, 241] on input "search" at bounding box center [434, 249] width 446 height 37
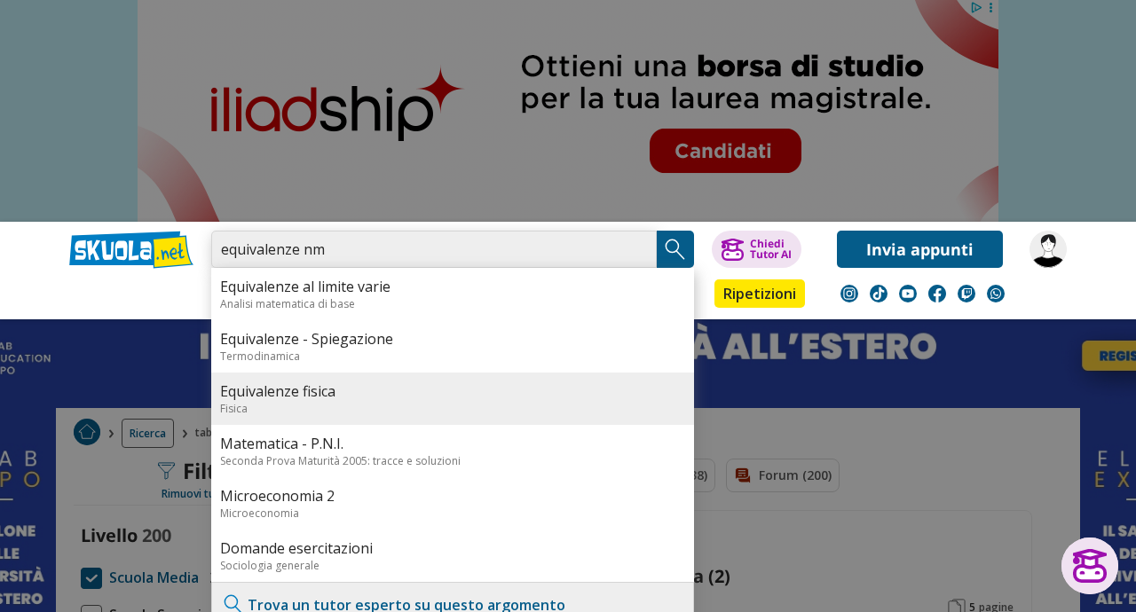
type input "equivalenze nm"
click at [319, 396] on link "Equivalenze fisica" at bounding box center [452, 392] width 465 height 20
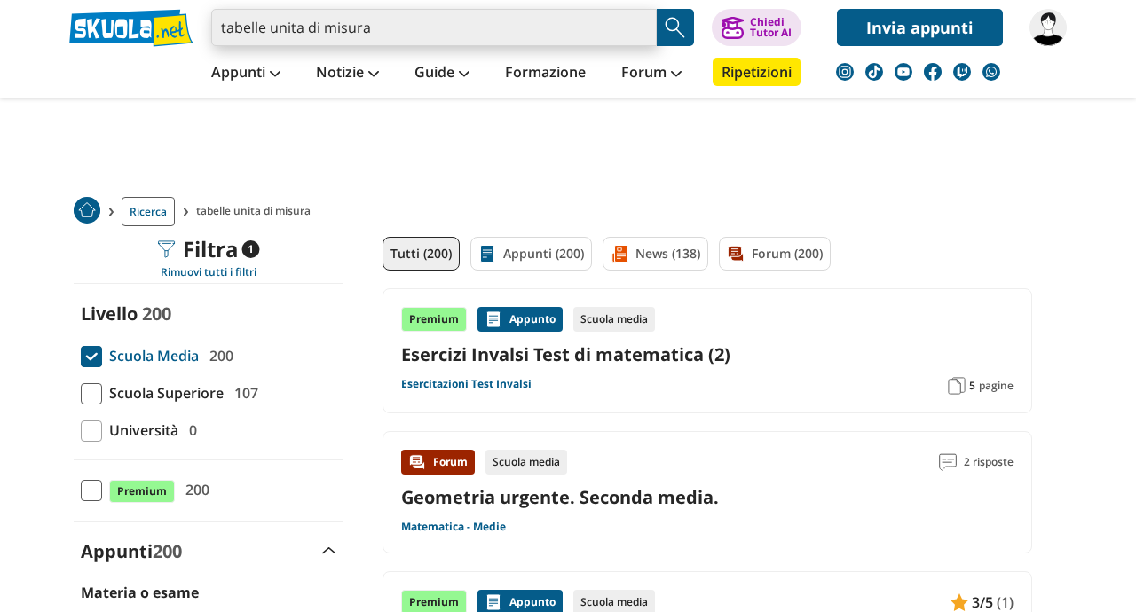
click at [397, 31] on input "tabelle unita di misura" at bounding box center [434, 27] width 446 height 37
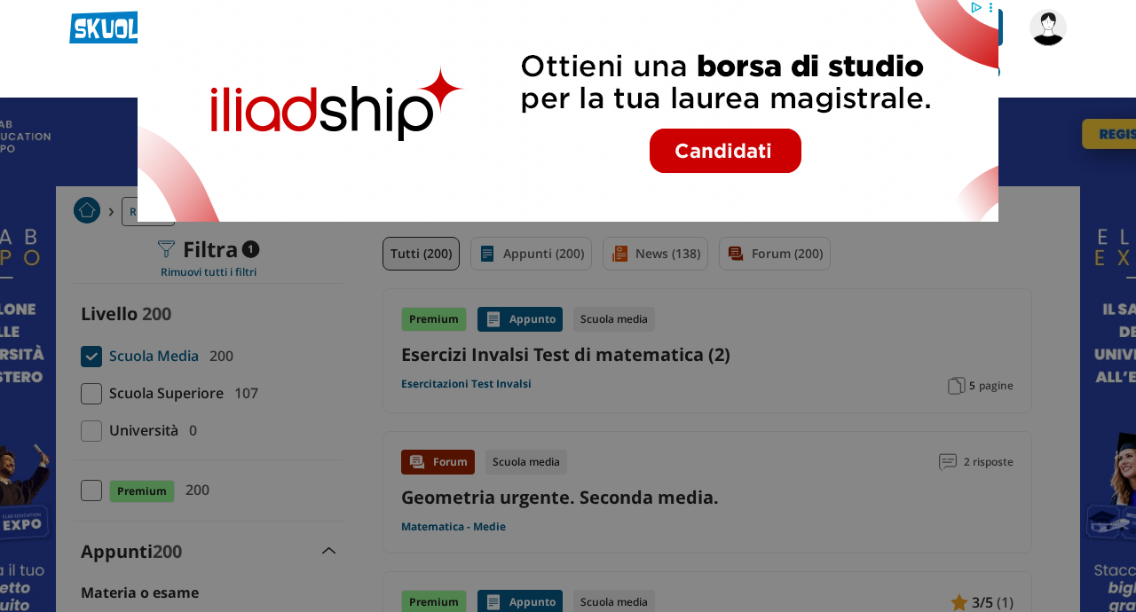
click at [991, 9] on icon at bounding box center [990, 7] width 13 height 13
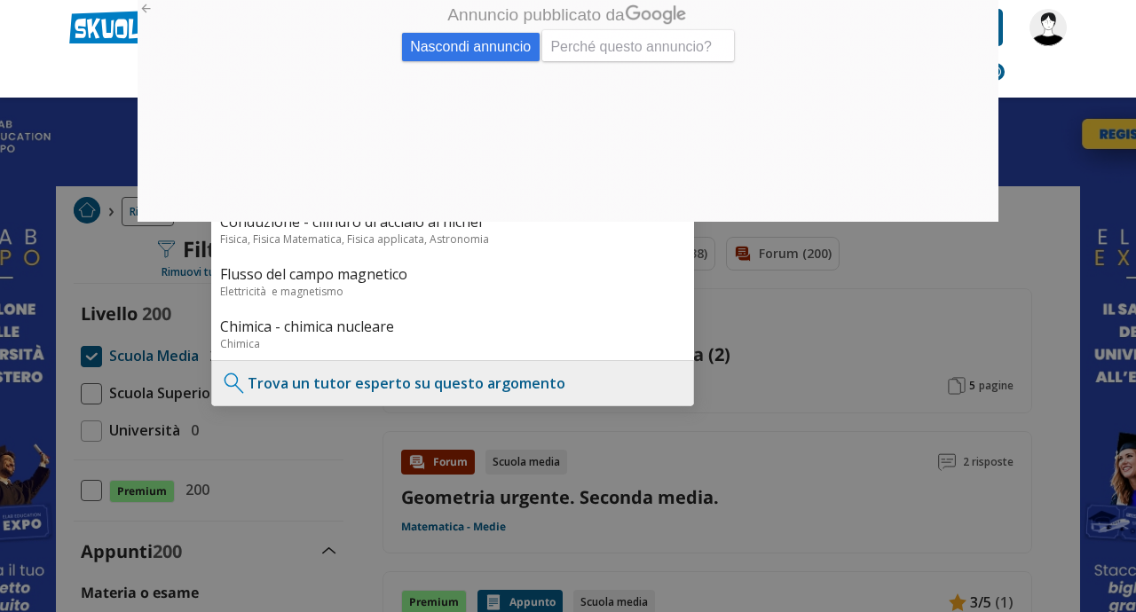
click at [511, 45] on span "Nascondi annuncio" at bounding box center [471, 47] width 138 height 28
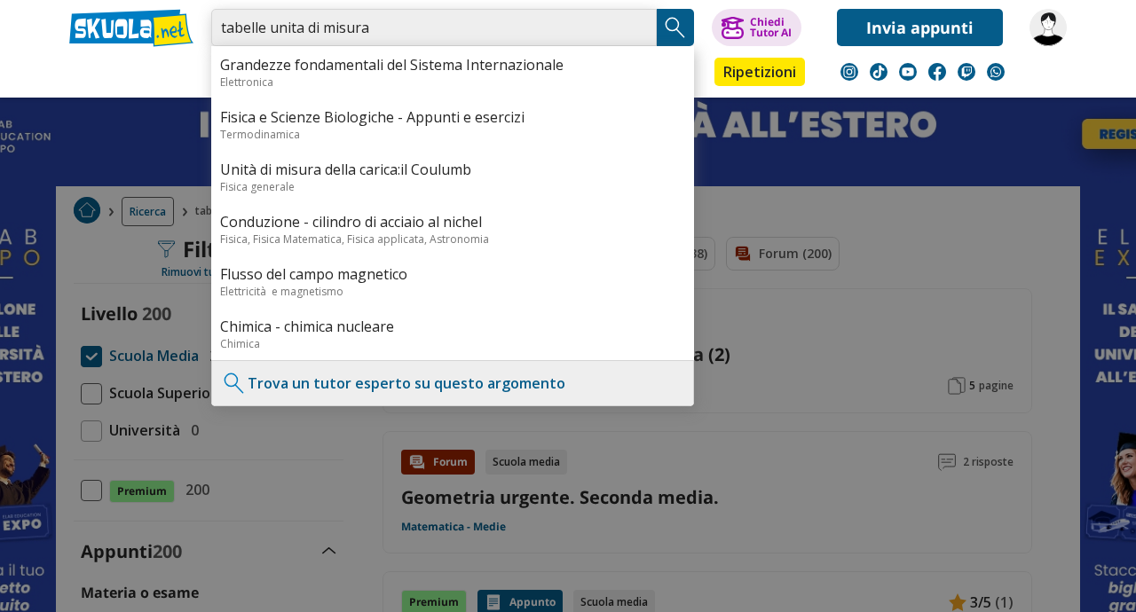
click at [640, 29] on input "tabelle unita di misura" at bounding box center [434, 27] width 446 height 37
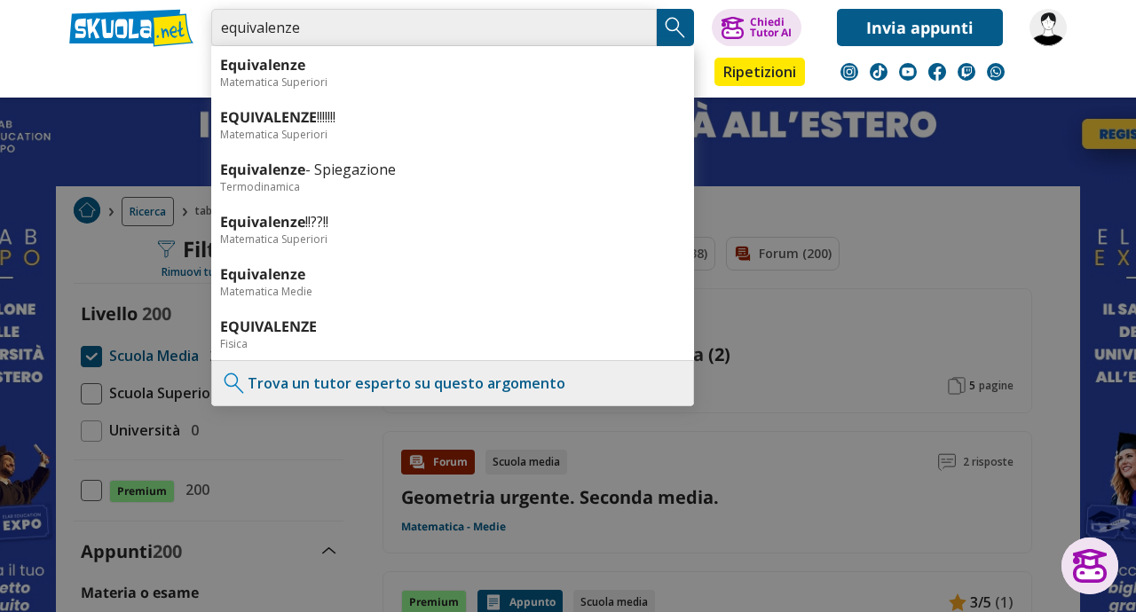
type input "equivalenze"
